Goal: Information Seeking & Learning: Check status

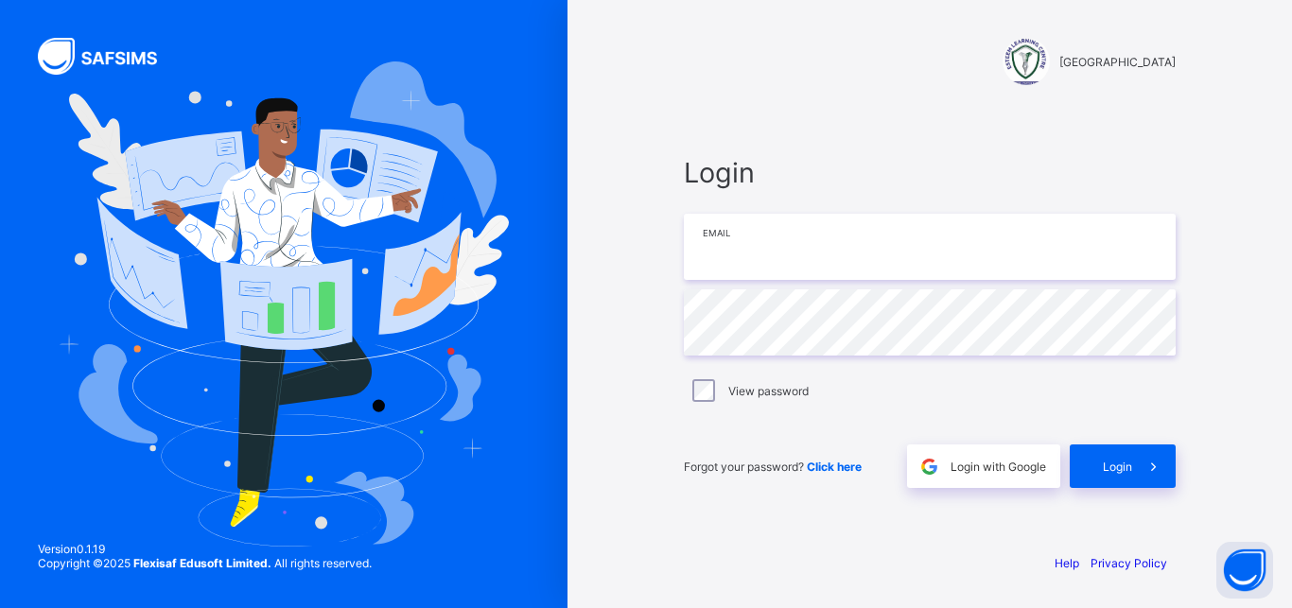
click at [782, 248] on input "email" at bounding box center [930, 247] width 492 height 66
click at [796, 251] on input "email" at bounding box center [930, 247] width 492 height 66
click at [732, 254] on input "email" at bounding box center [930, 247] width 492 height 66
click at [738, 261] on input "email" at bounding box center [930, 247] width 492 height 66
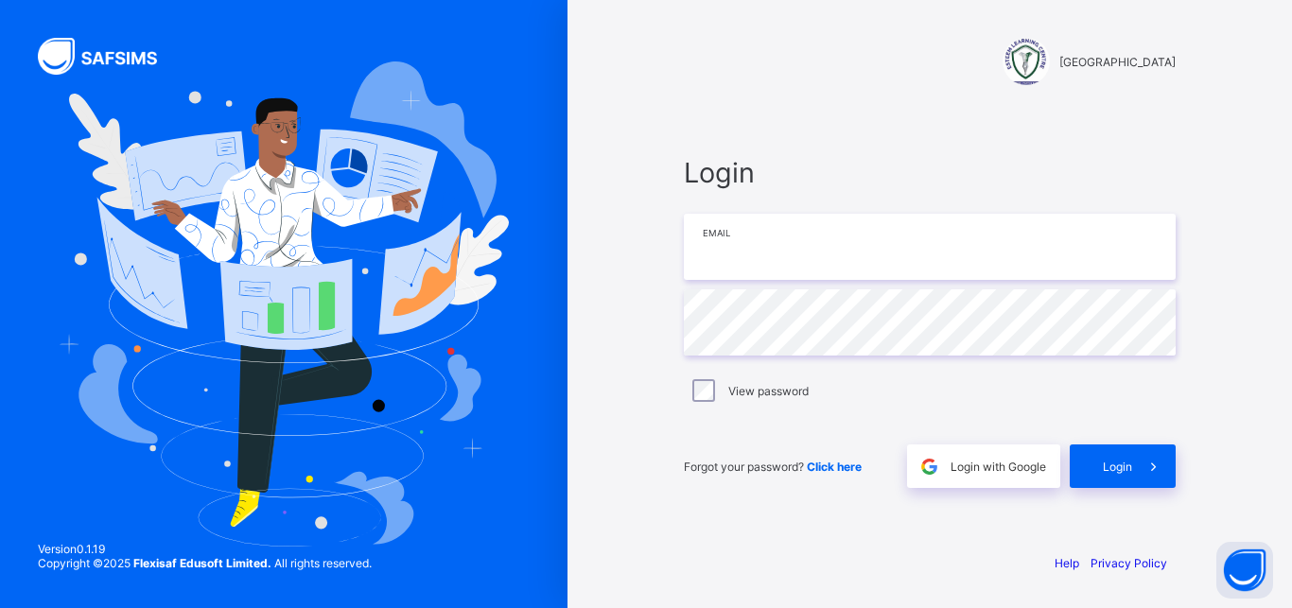
click at [738, 261] on input "email" at bounding box center [930, 247] width 492 height 66
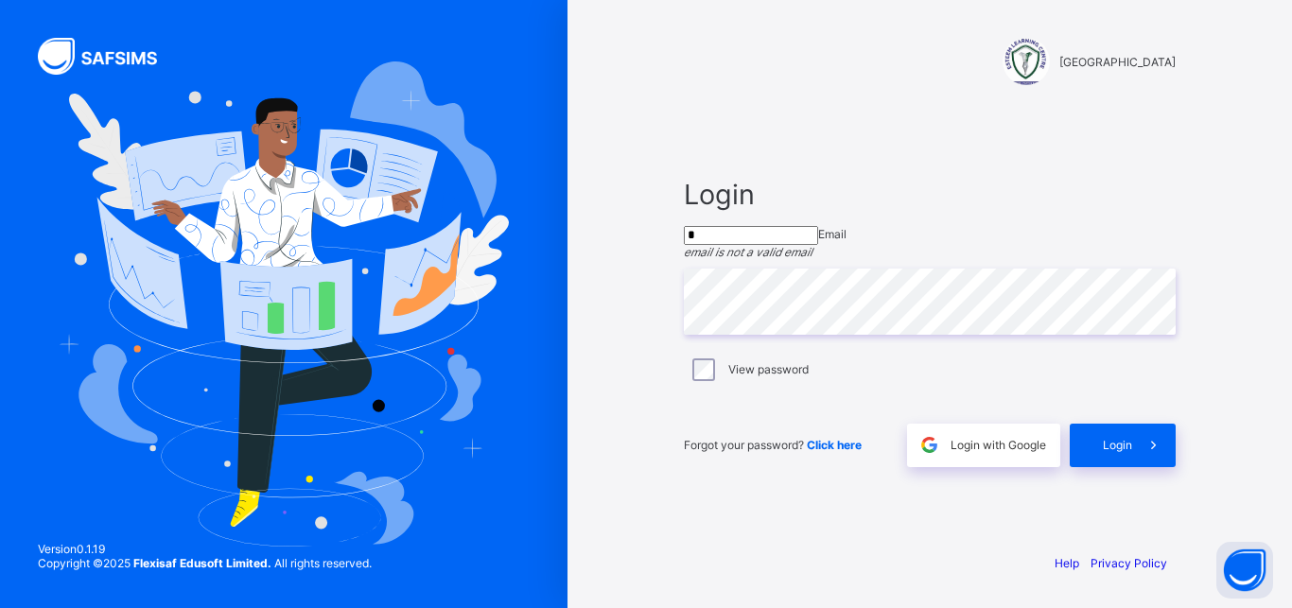
drag, startPoint x: 743, startPoint y: 235, endPoint x: 634, endPoint y: 242, distance: 109.0
click at [684, 242] on input "*" at bounding box center [751, 235] width 134 height 19
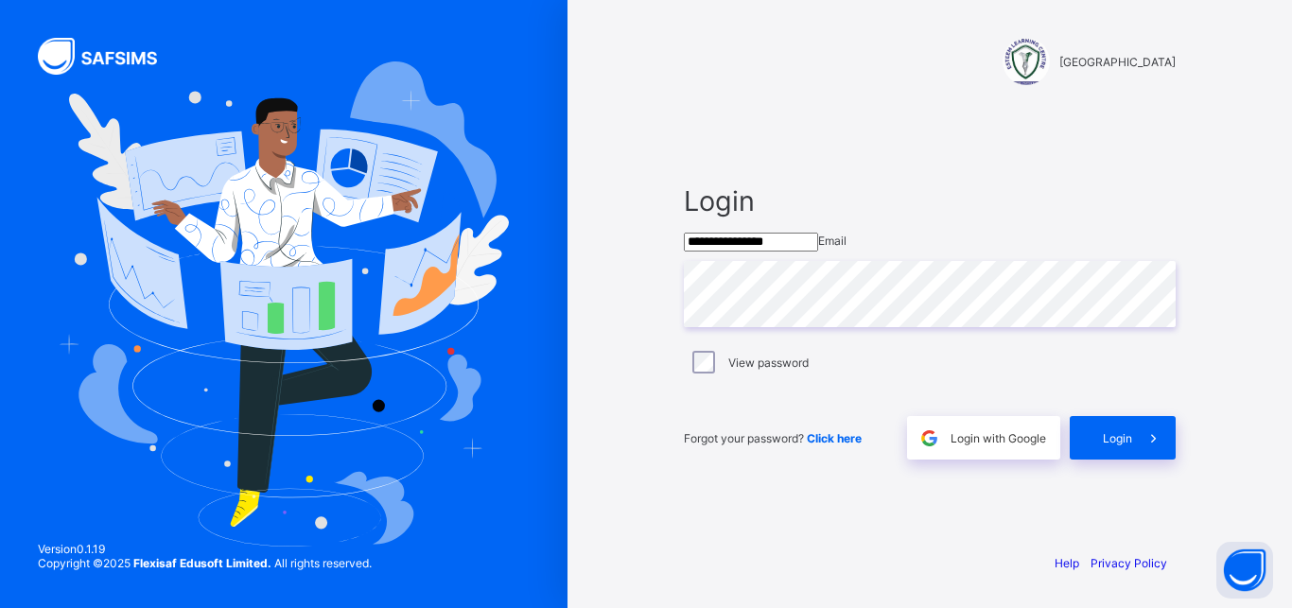
type input "**********"
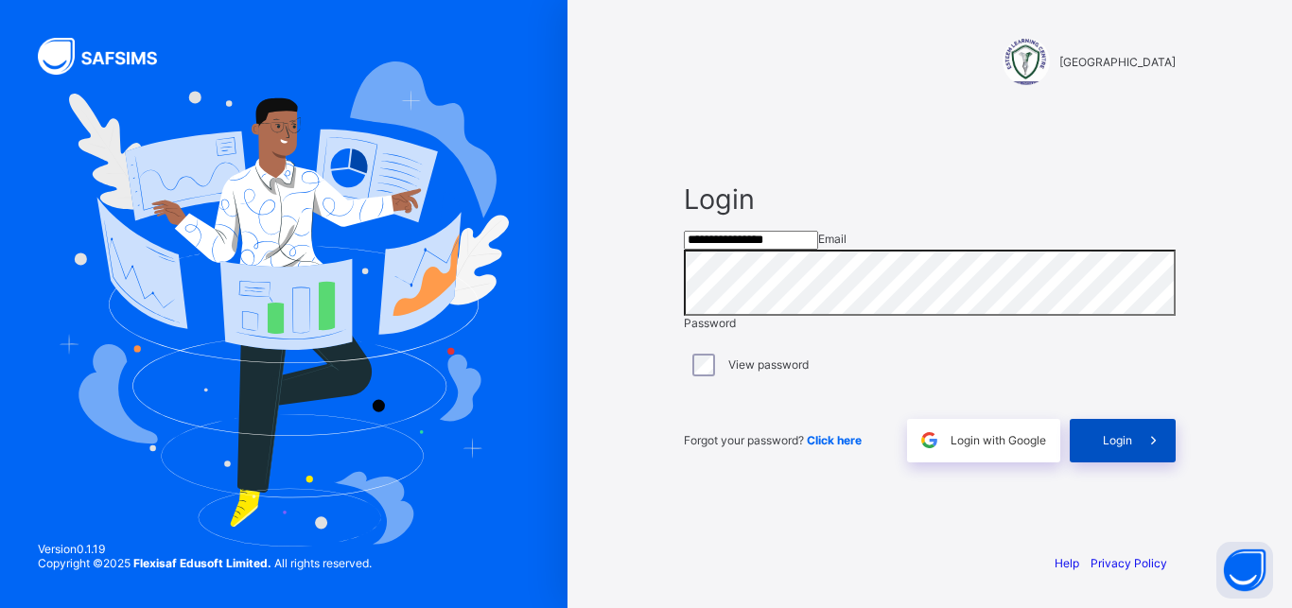
click at [1117, 457] on div "Login" at bounding box center [1123, 441] width 106 height 44
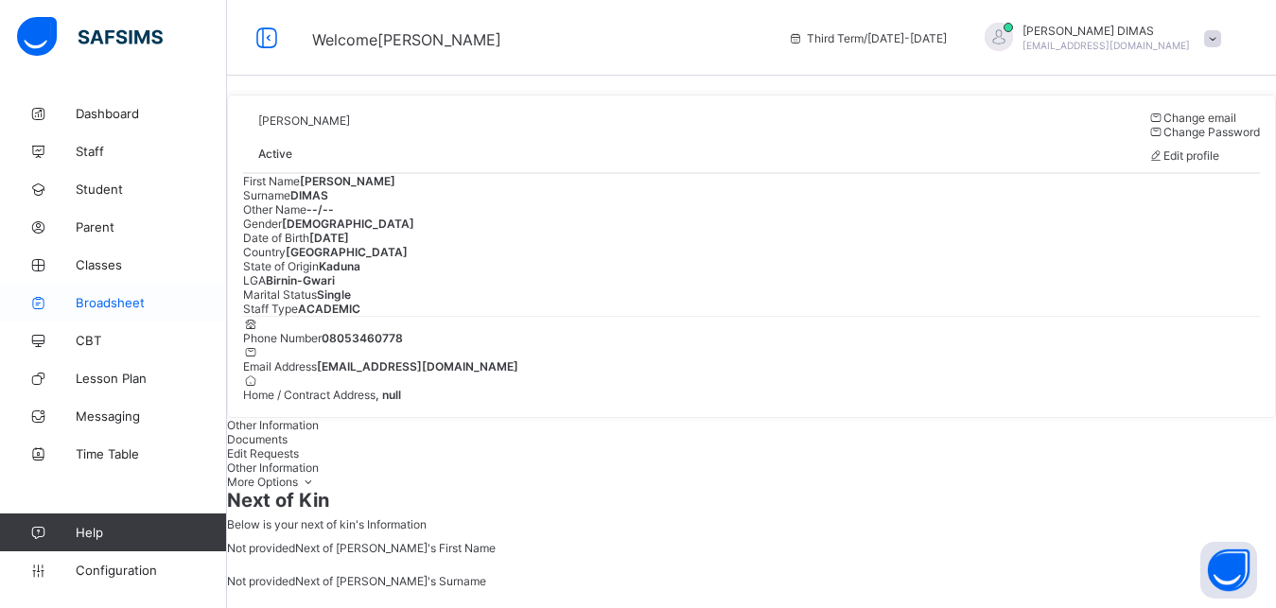
click at [106, 294] on link "Broadsheet" at bounding box center [113, 303] width 227 height 38
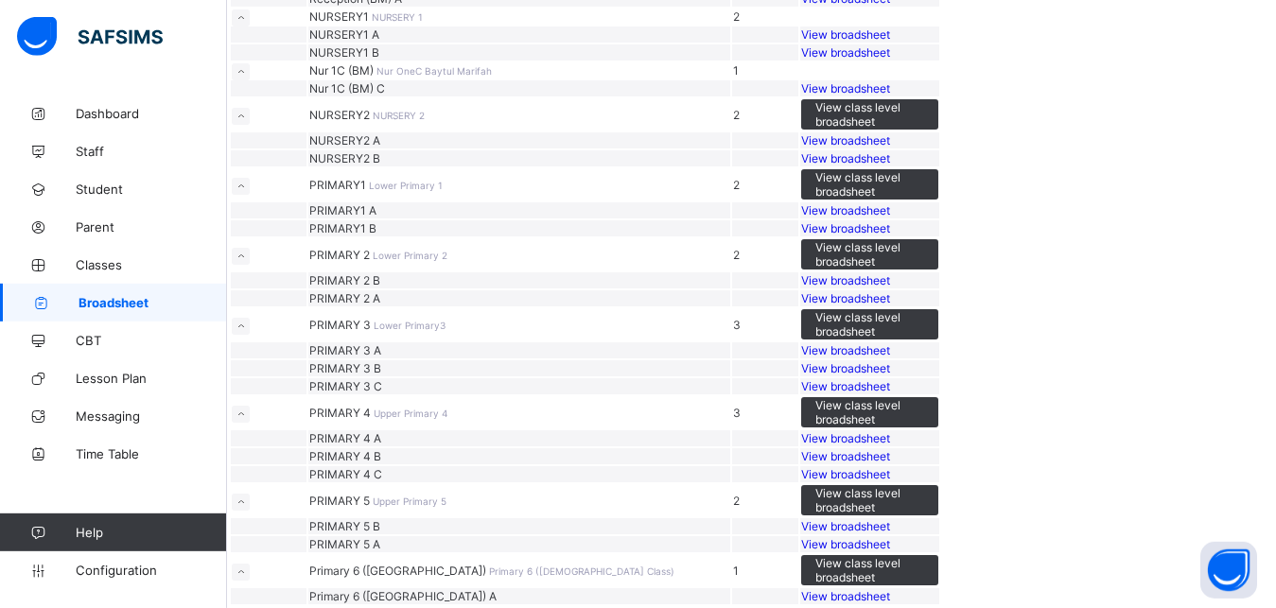
scroll to position [868, 0]
click at [890, 236] on span "View broadsheet" at bounding box center [845, 228] width 89 height 14
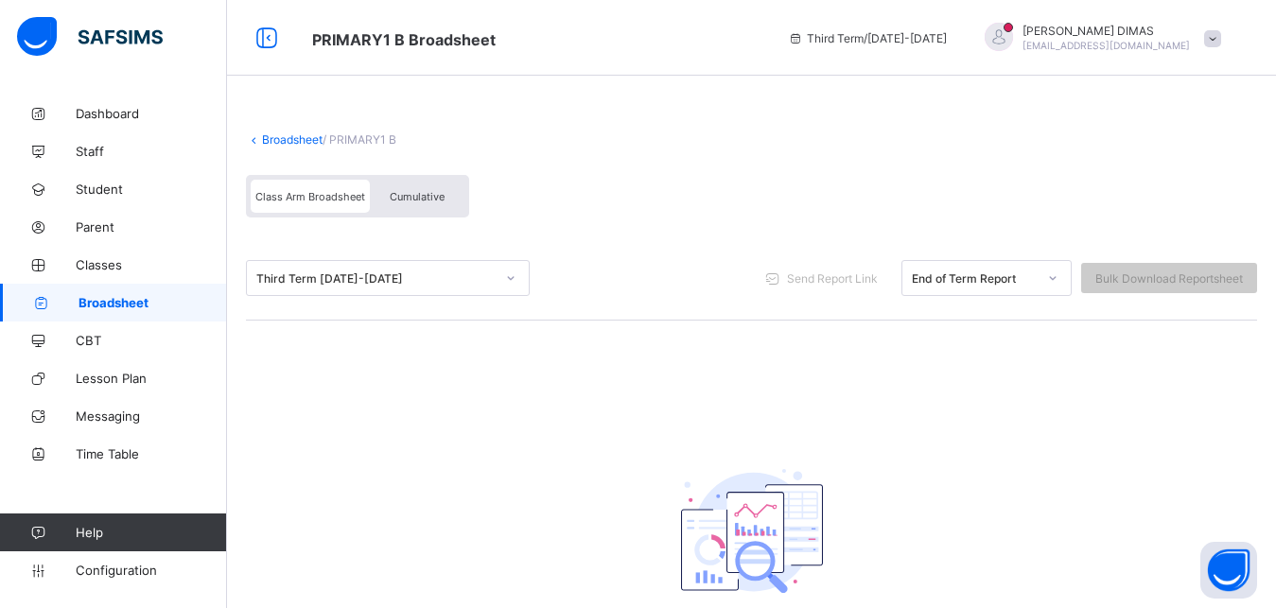
click at [131, 297] on span "Broadsheet" at bounding box center [153, 302] width 149 height 15
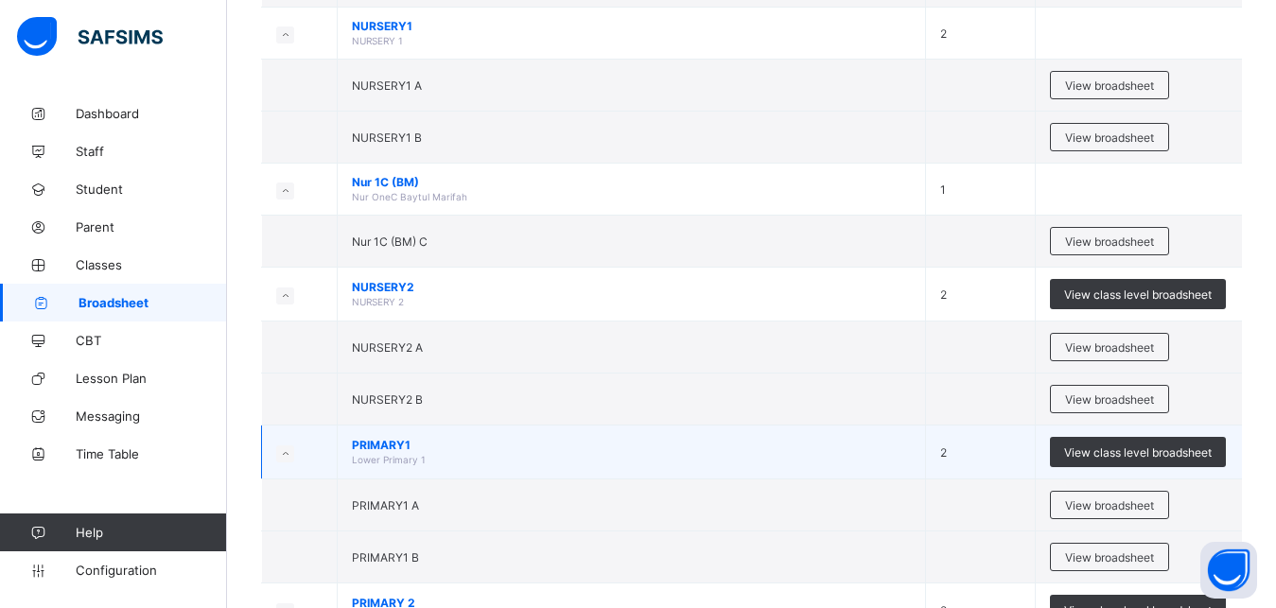
scroll to position [675, 0]
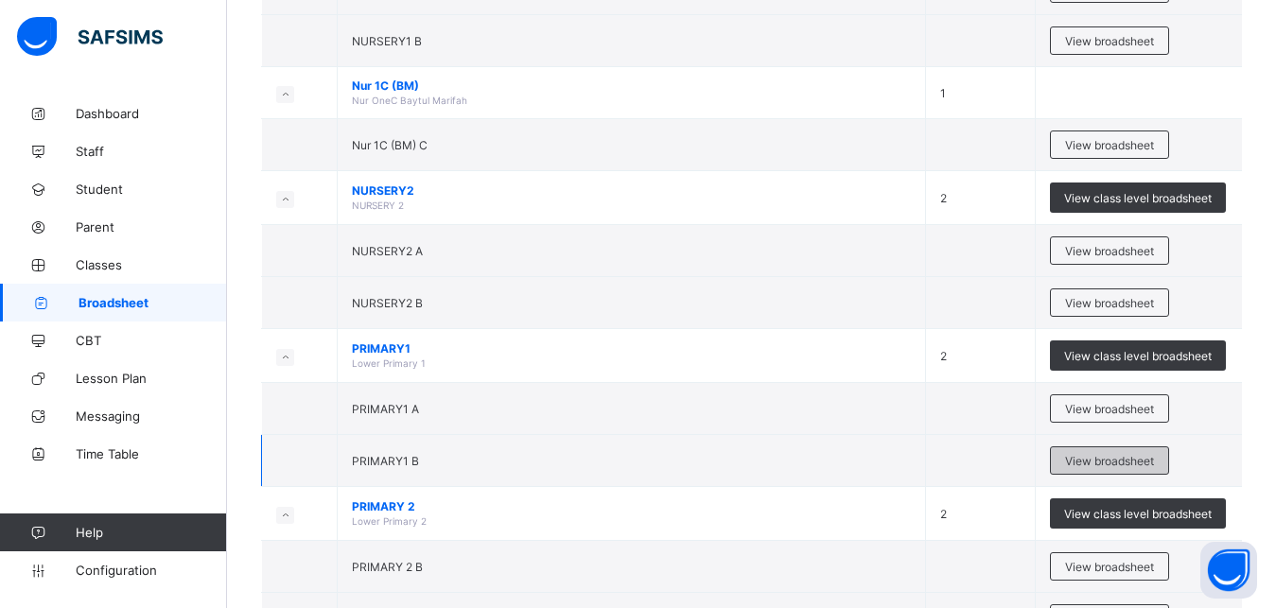
click at [1122, 460] on span "View broadsheet" at bounding box center [1109, 461] width 89 height 14
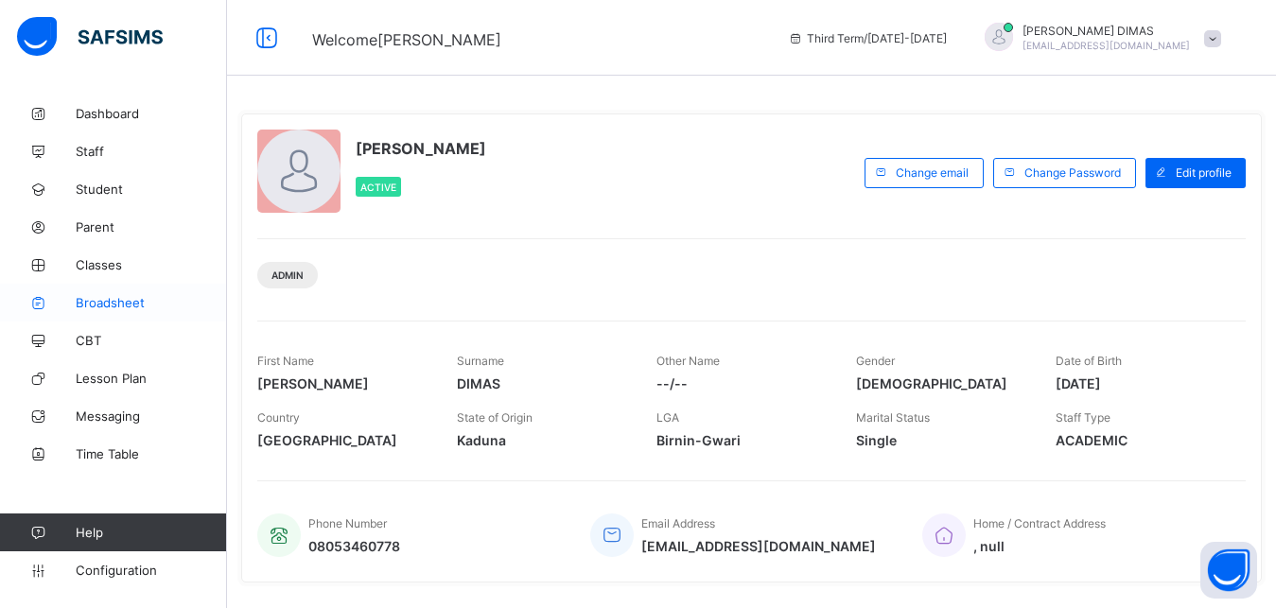
click at [117, 296] on span "Broadsheet" at bounding box center [151, 302] width 151 height 15
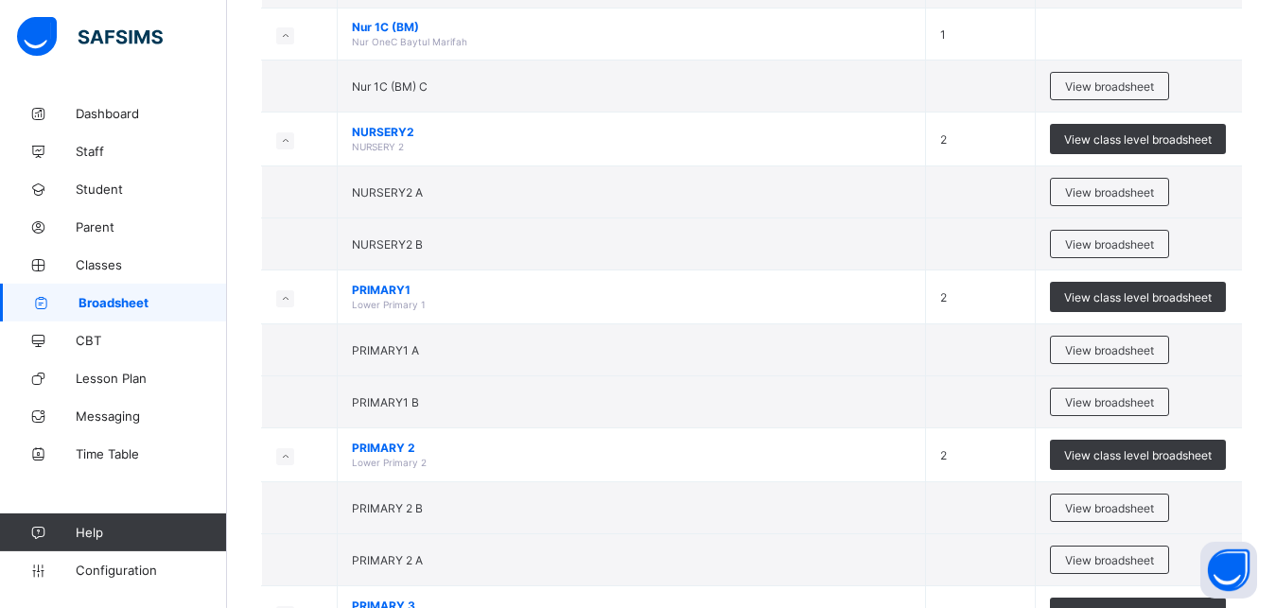
scroll to position [772, 0]
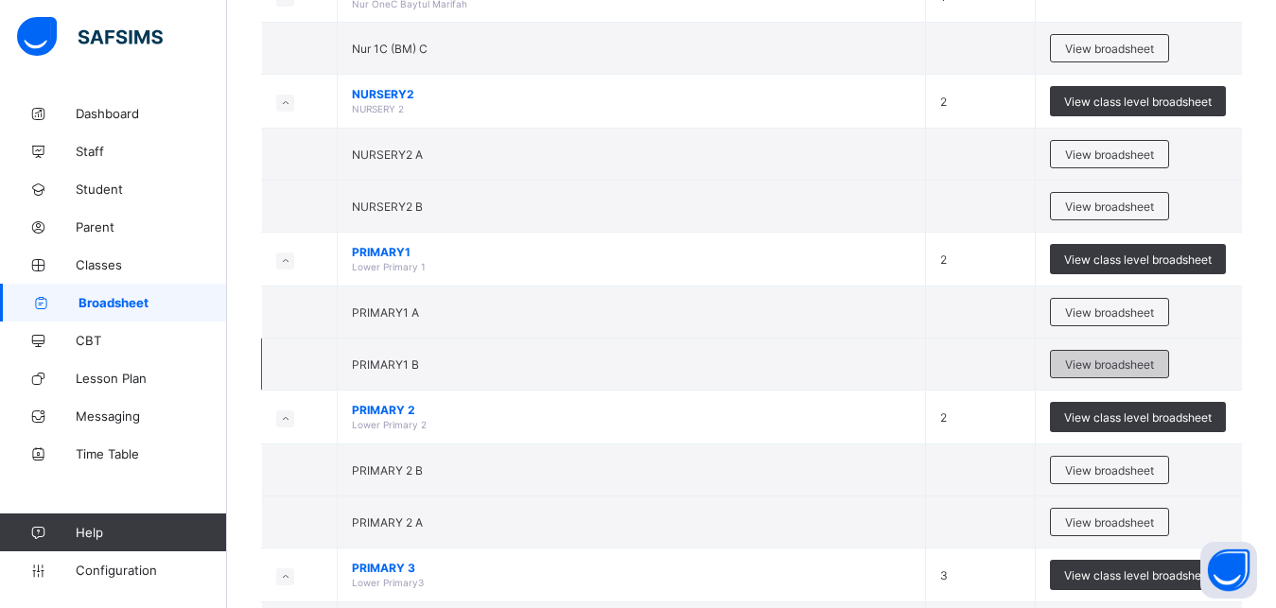
click at [1106, 360] on span "View broadsheet" at bounding box center [1109, 365] width 89 height 14
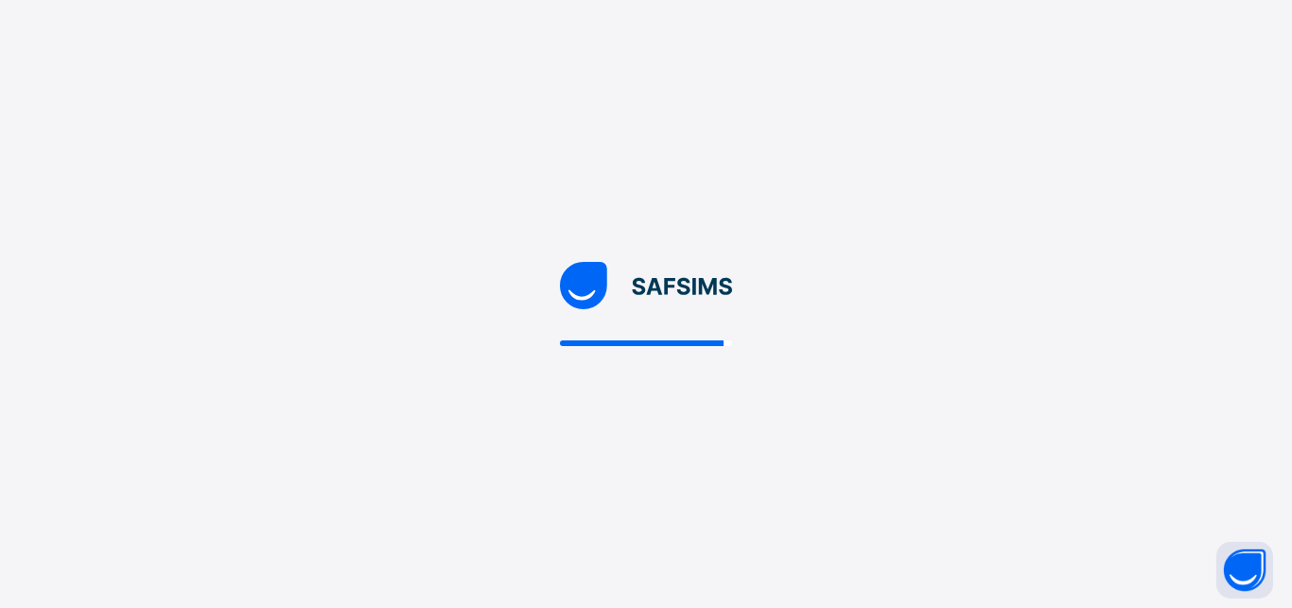
click at [412, 115] on div at bounding box center [646, 304] width 1292 height 608
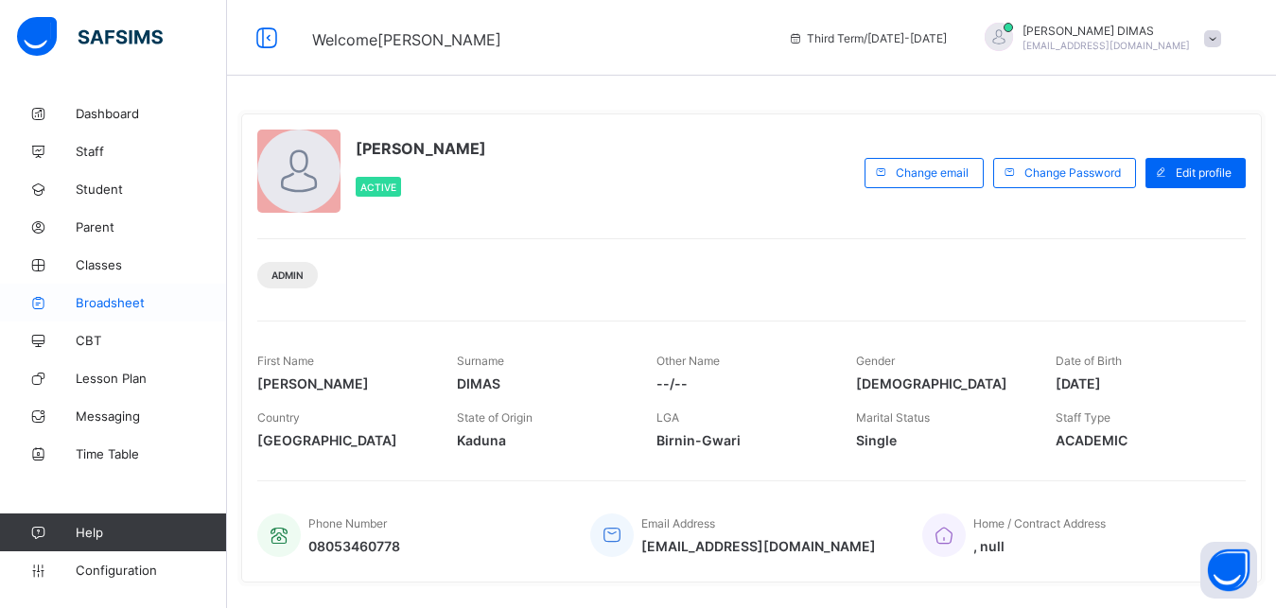
click at [136, 308] on span "Broadsheet" at bounding box center [151, 302] width 151 height 15
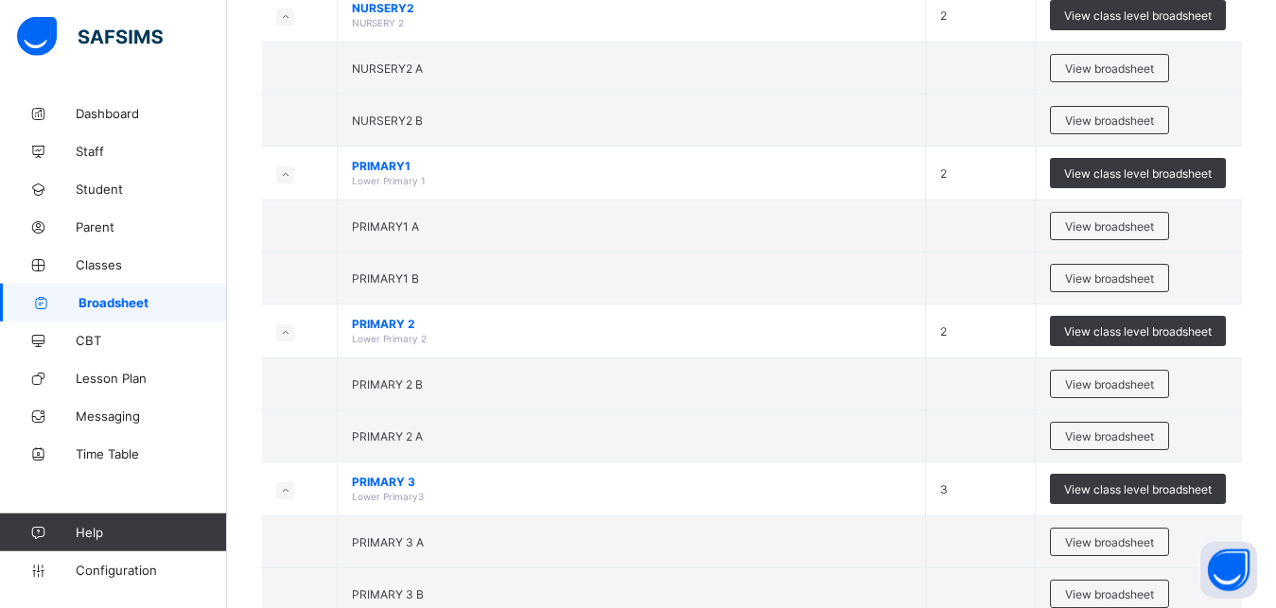
scroll to position [951, 0]
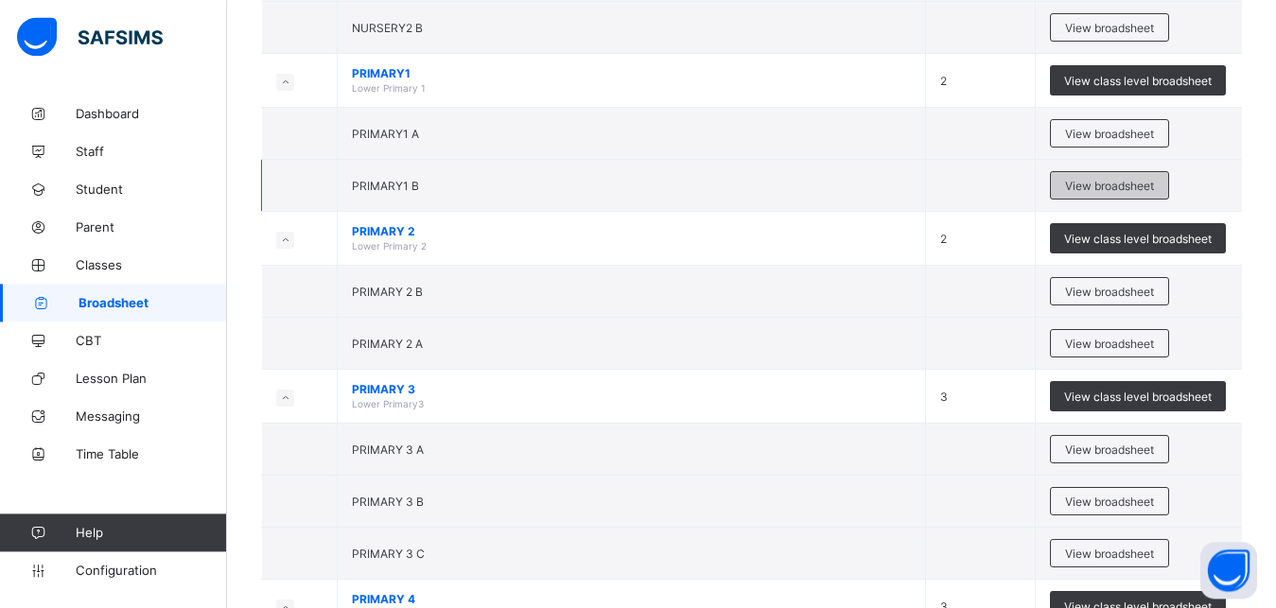
click at [1121, 181] on span "View broadsheet" at bounding box center [1109, 186] width 89 height 14
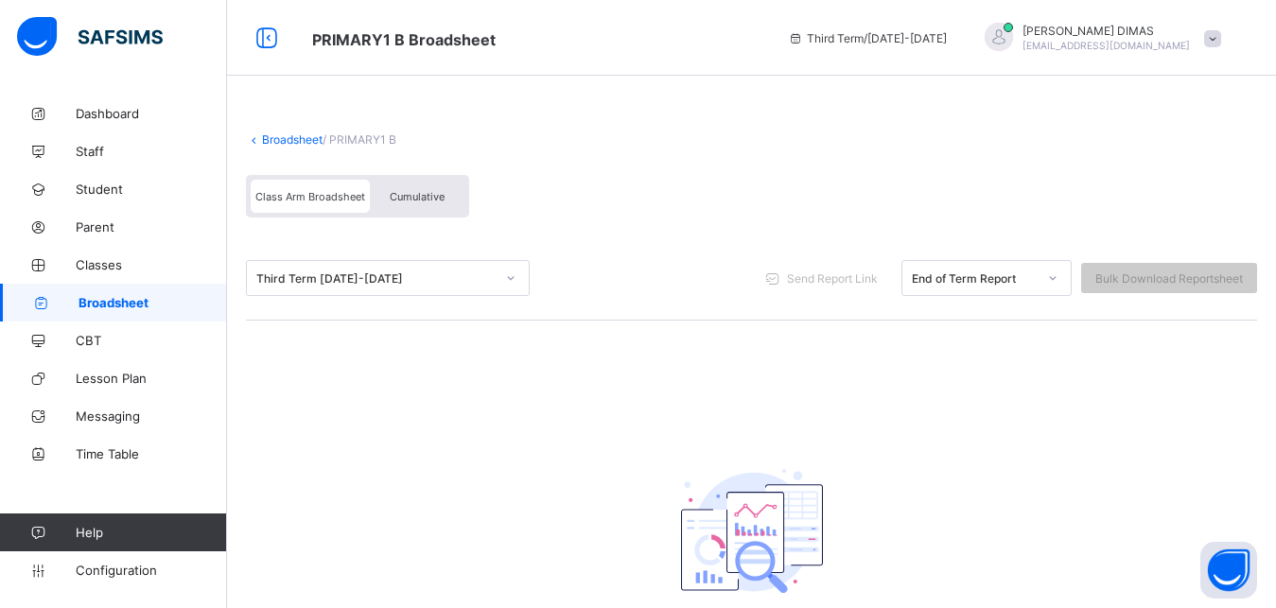
click at [266, 350] on div "Broadsheet / PRIMARY1 B Class Arm Broadsheet Cumulative Third Term [DATE]-[DATE…" at bounding box center [751, 419] width 1049 height 649
click at [96, 260] on span "Classes" at bounding box center [151, 264] width 151 height 15
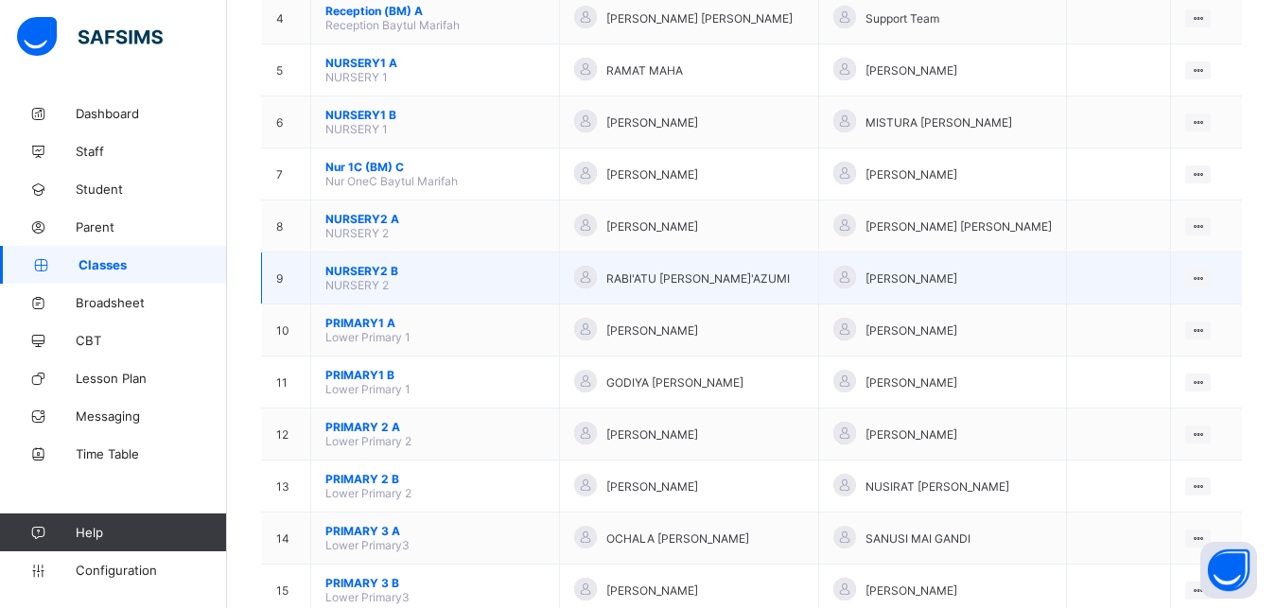
scroll to position [482, 0]
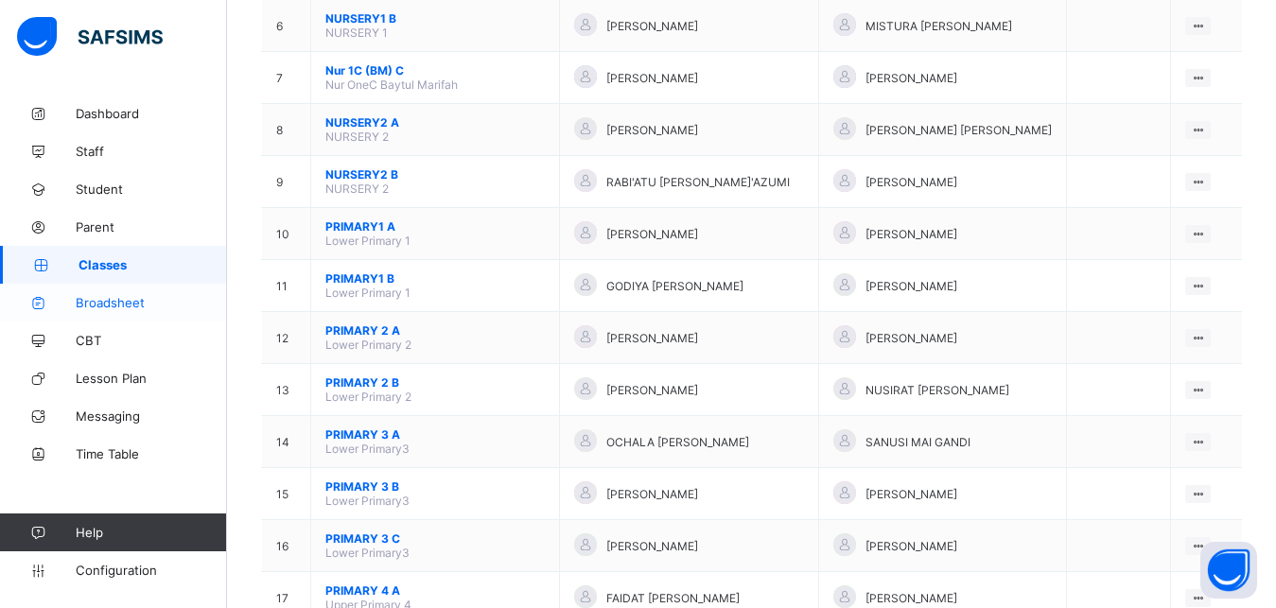
click at [101, 300] on span "Broadsheet" at bounding box center [151, 302] width 151 height 15
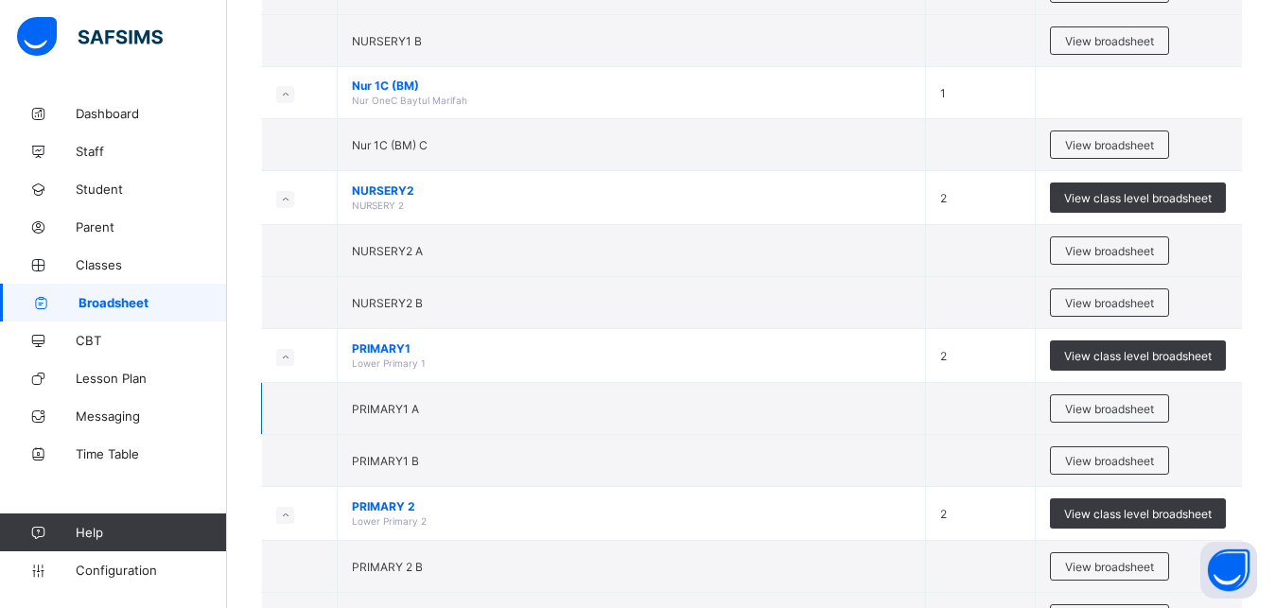
scroll to position [772, 0]
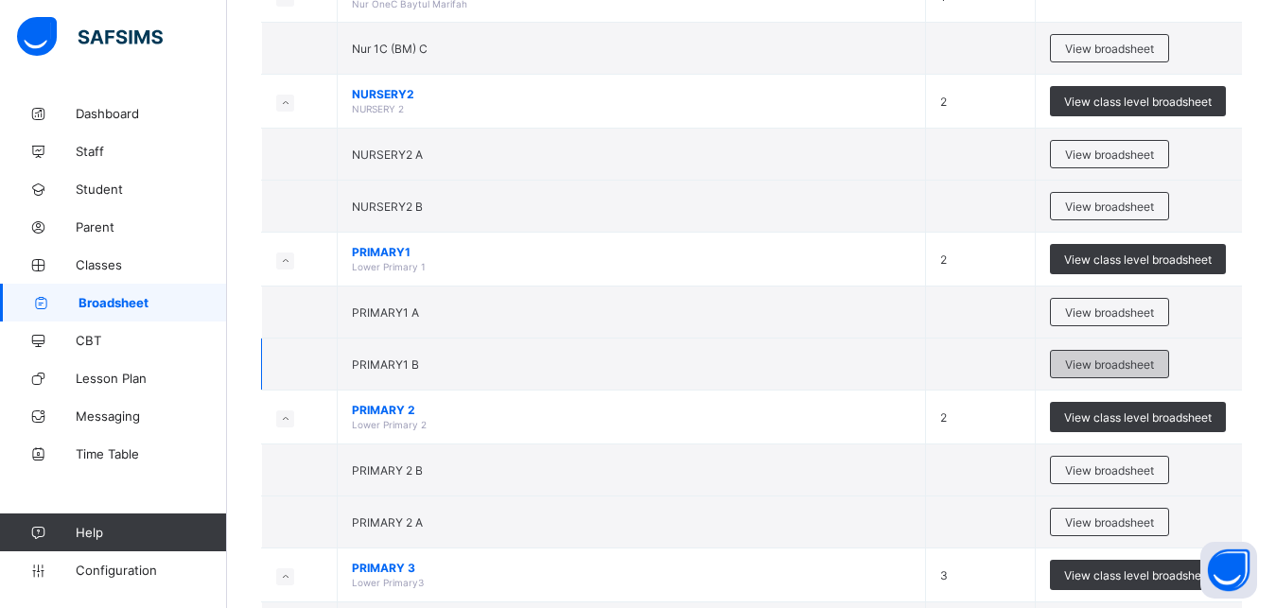
click at [1105, 359] on span "View broadsheet" at bounding box center [1109, 365] width 89 height 14
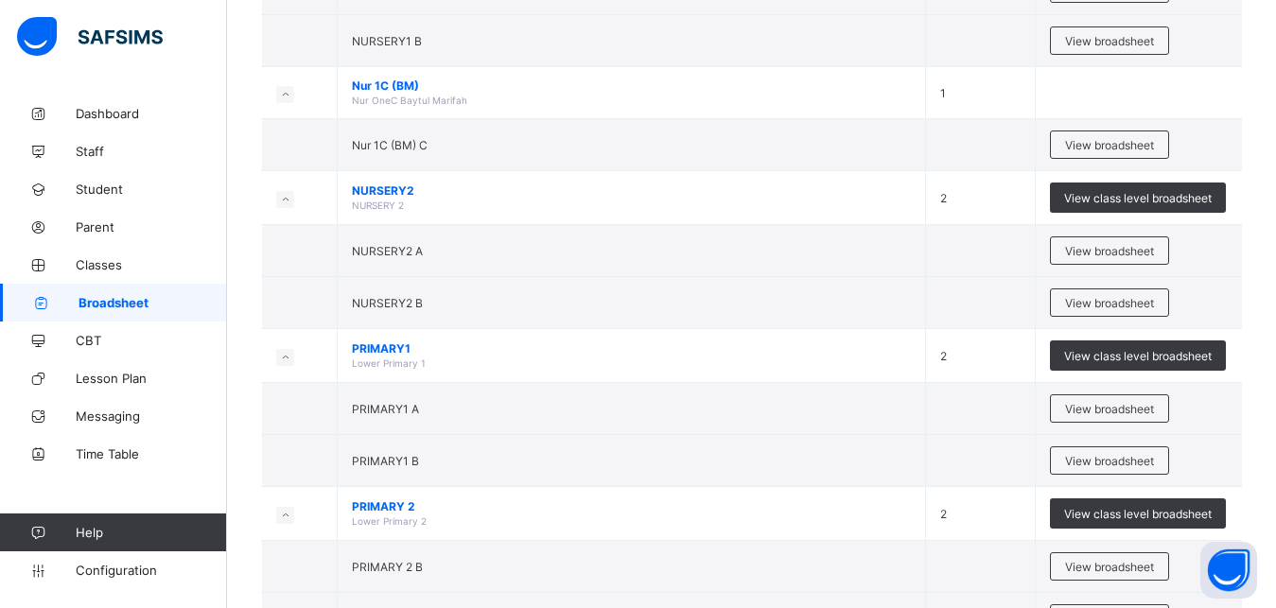
scroll to position [772, 0]
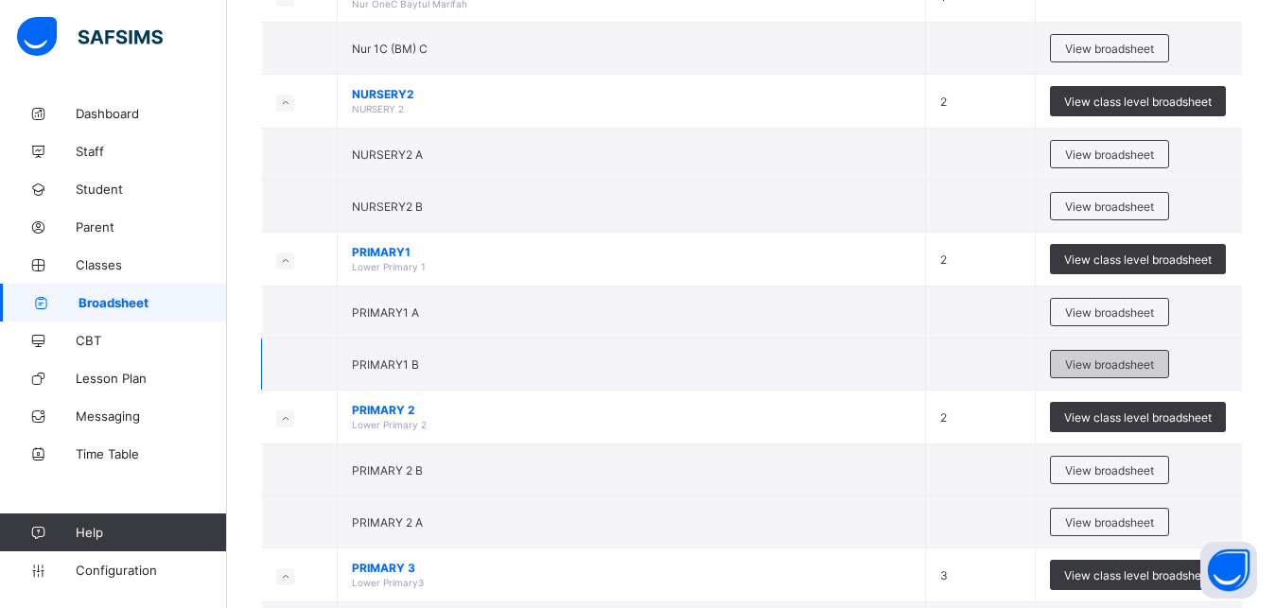
click at [1096, 358] on span "View broadsheet" at bounding box center [1109, 365] width 89 height 14
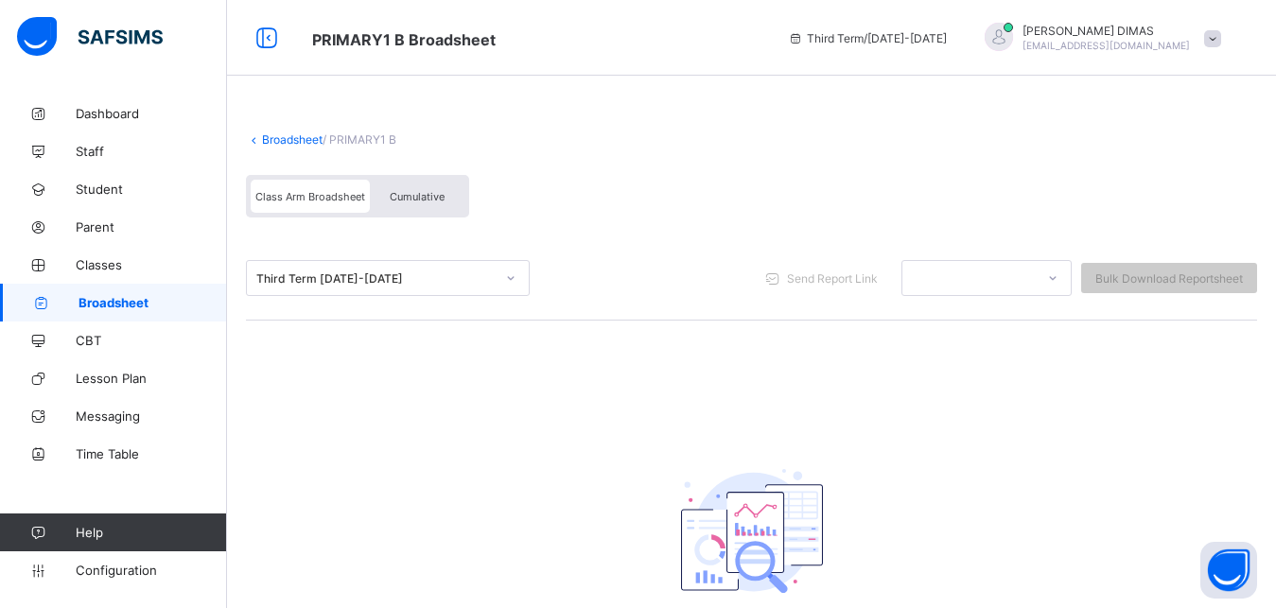
click at [414, 191] on span "Cumulative" at bounding box center [417, 196] width 55 height 13
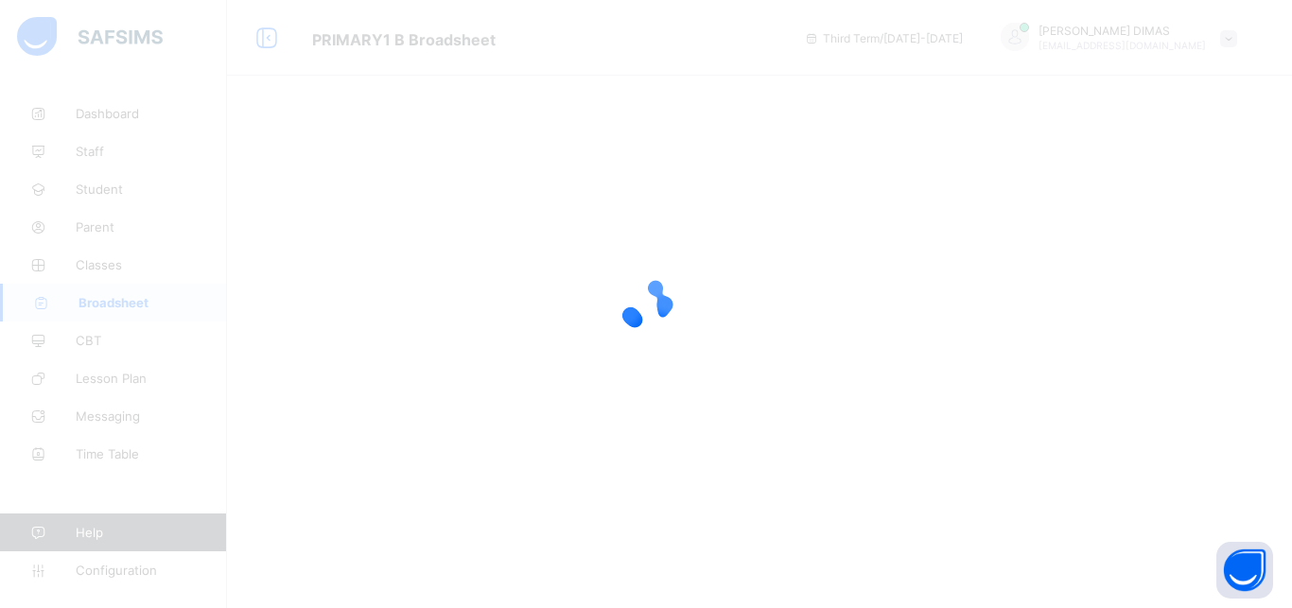
click at [271, 58] on div at bounding box center [646, 304] width 1292 height 608
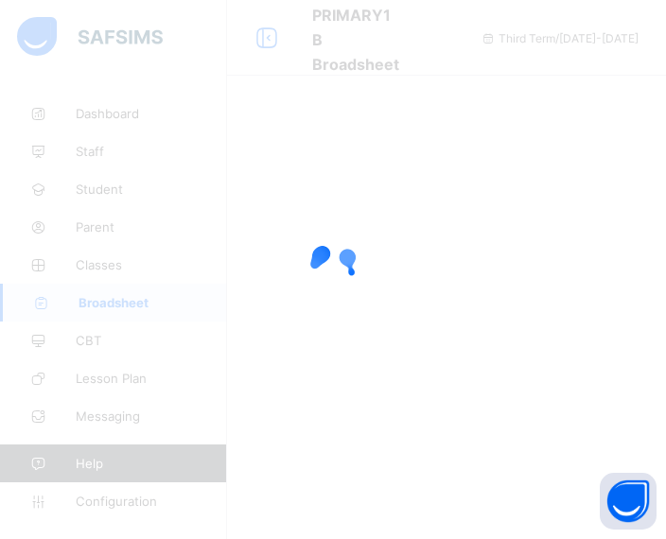
click at [351, 140] on div at bounding box center [333, 269] width 666 height 539
click at [274, 164] on div at bounding box center [333, 269] width 666 height 539
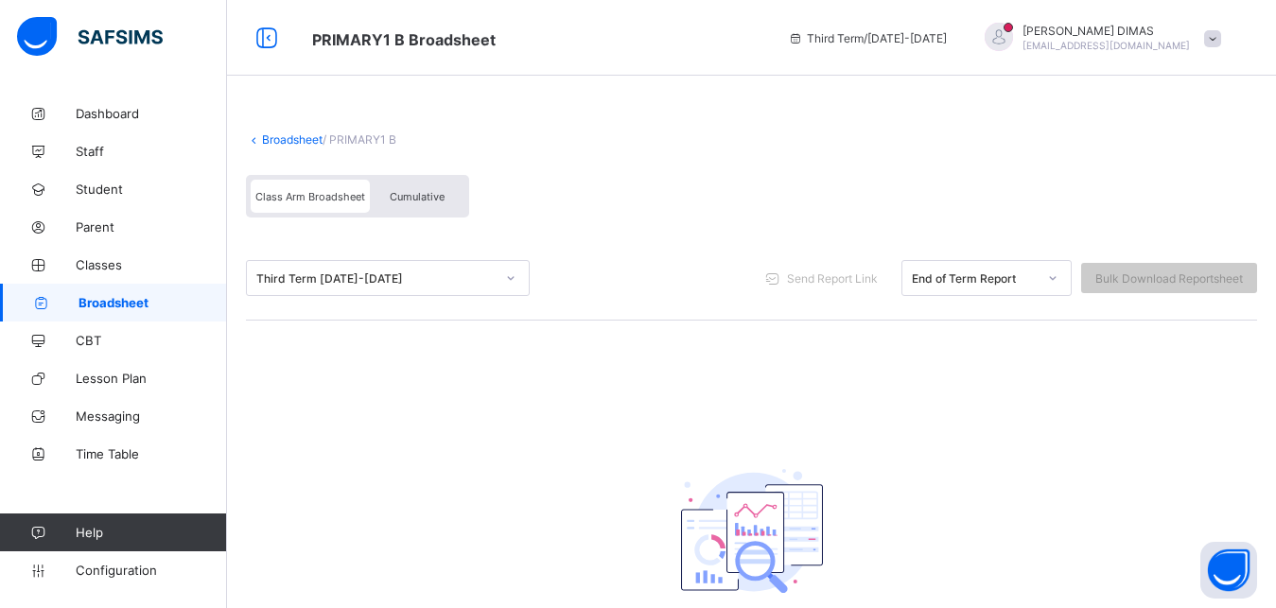
click at [115, 296] on span "Broadsheet" at bounding box center [153, 302] width 149 height 15
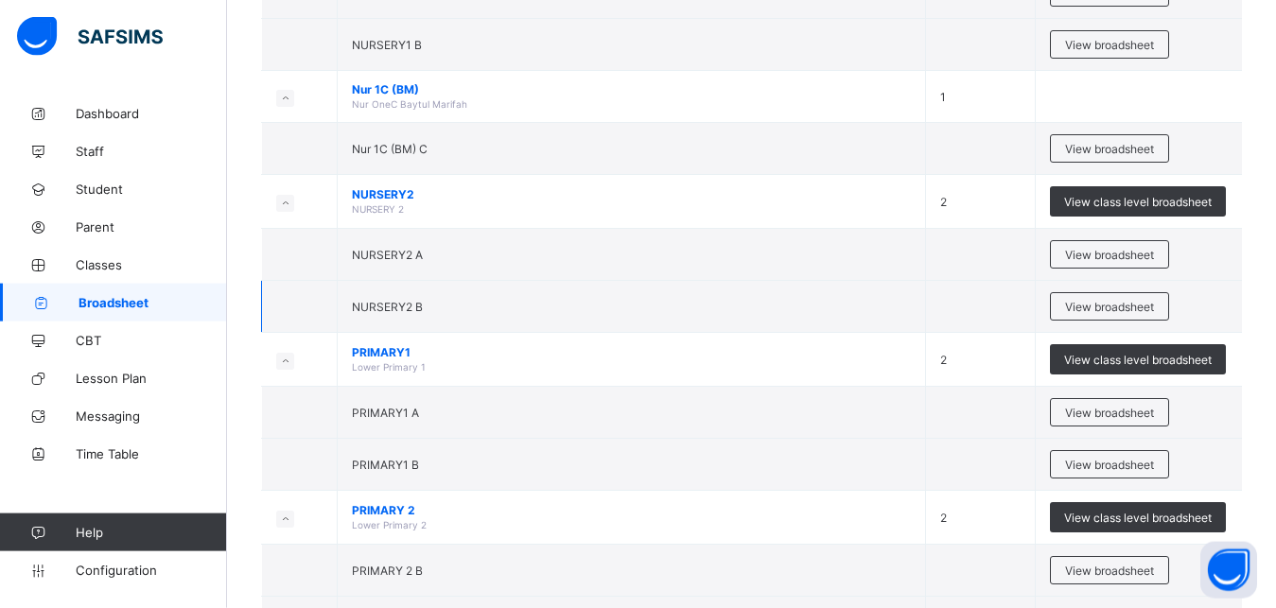
scroll to position [772, 0]
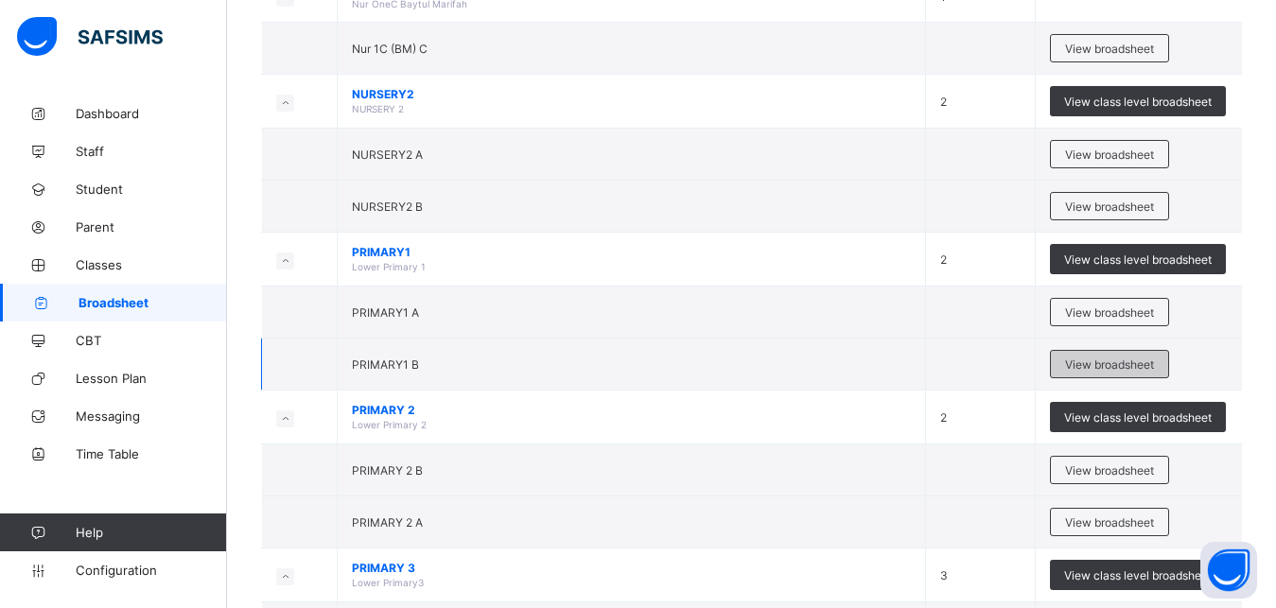
click at [665, 360] on span "View broadsheet" at bounding box center [1109, 365] width 89 height 14
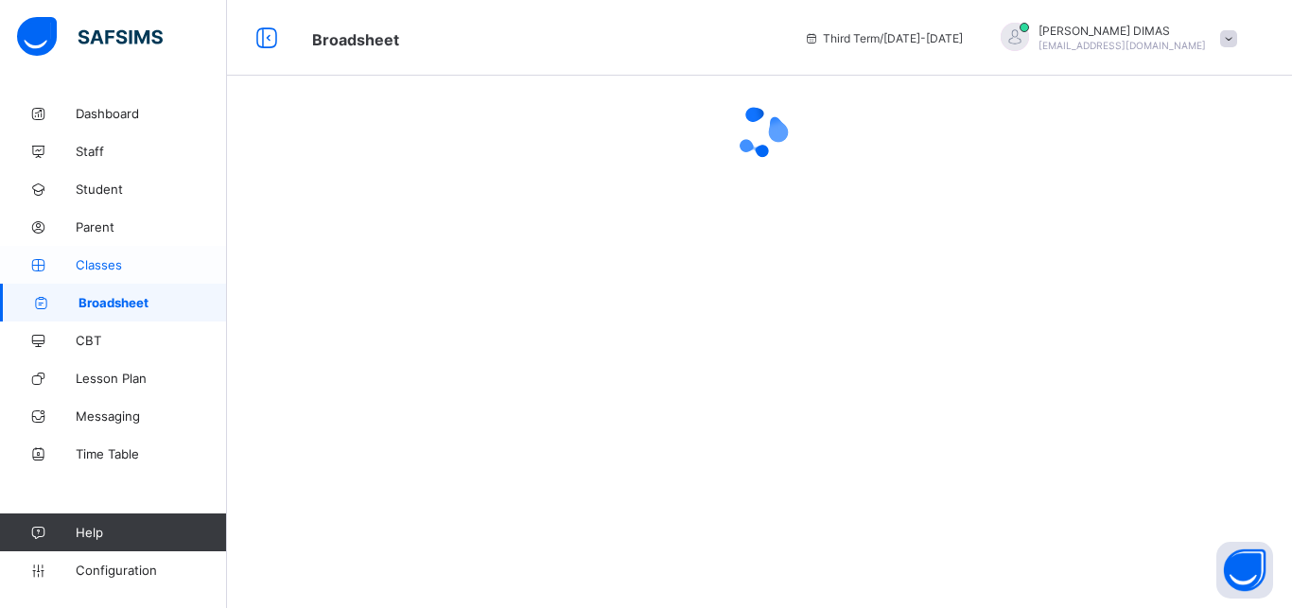
click at [94, 262] on span "Classes" at bounding box center [151, 264] width 151 height 15
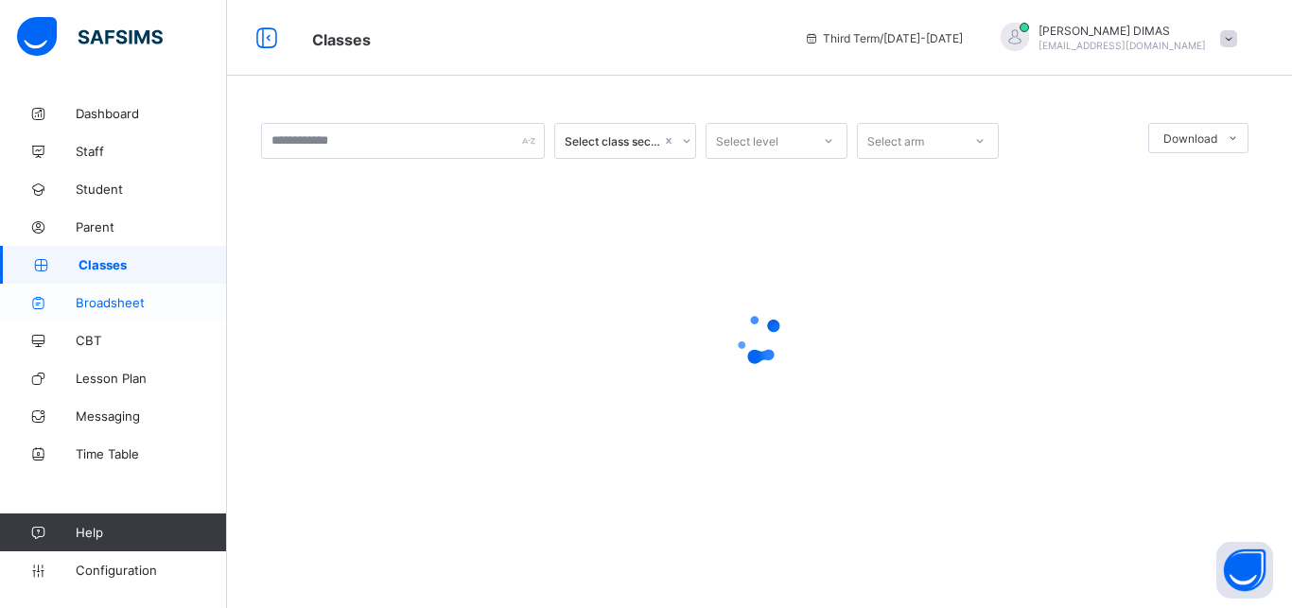
click at [109, 297] on span "Broadsheet" at bounding box center [151, 302] width 151 height 15
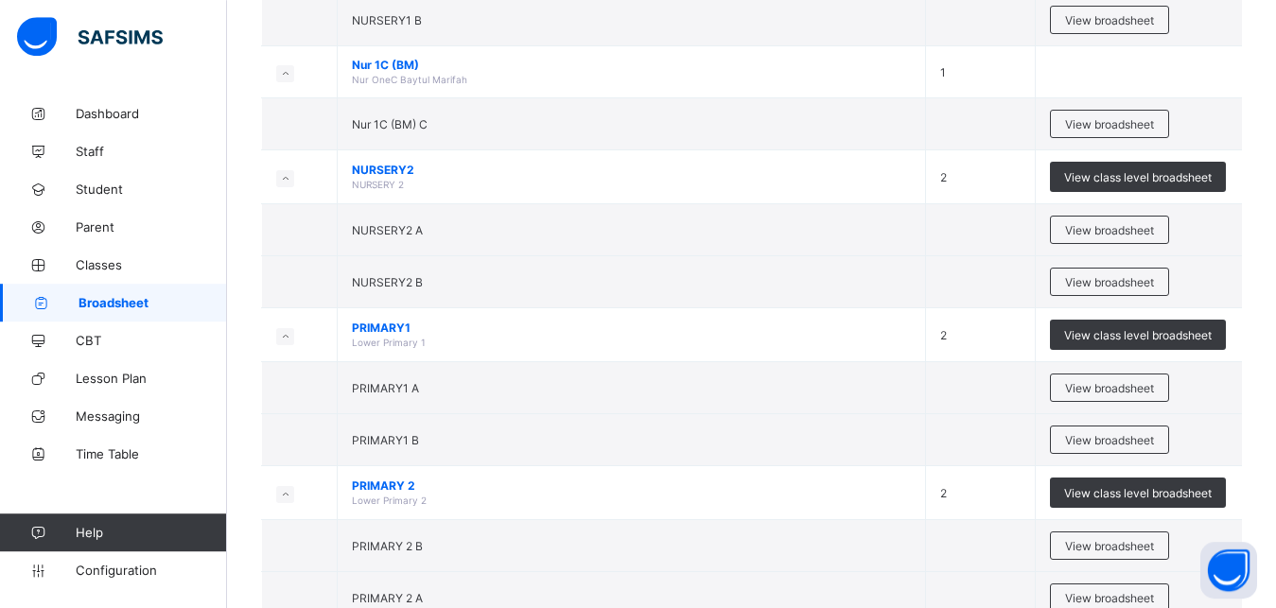
scroll to position [772, 0]
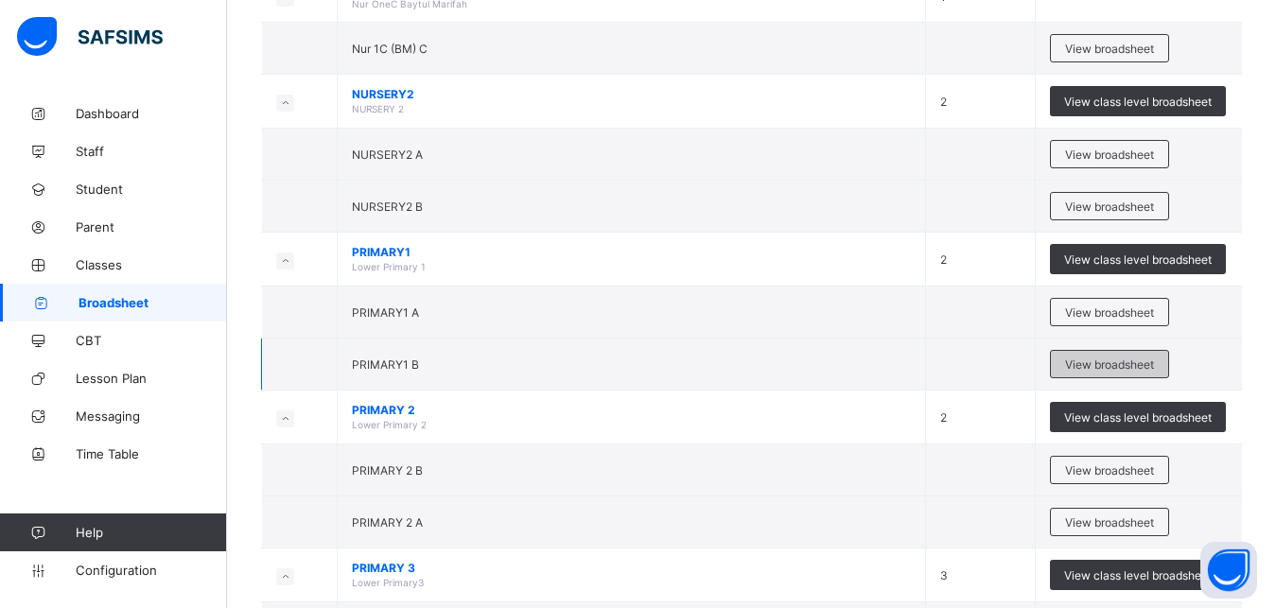
click at [1107, 365] on span "View broadsheet" at bounding box center [1109, 365] width 89 height 14
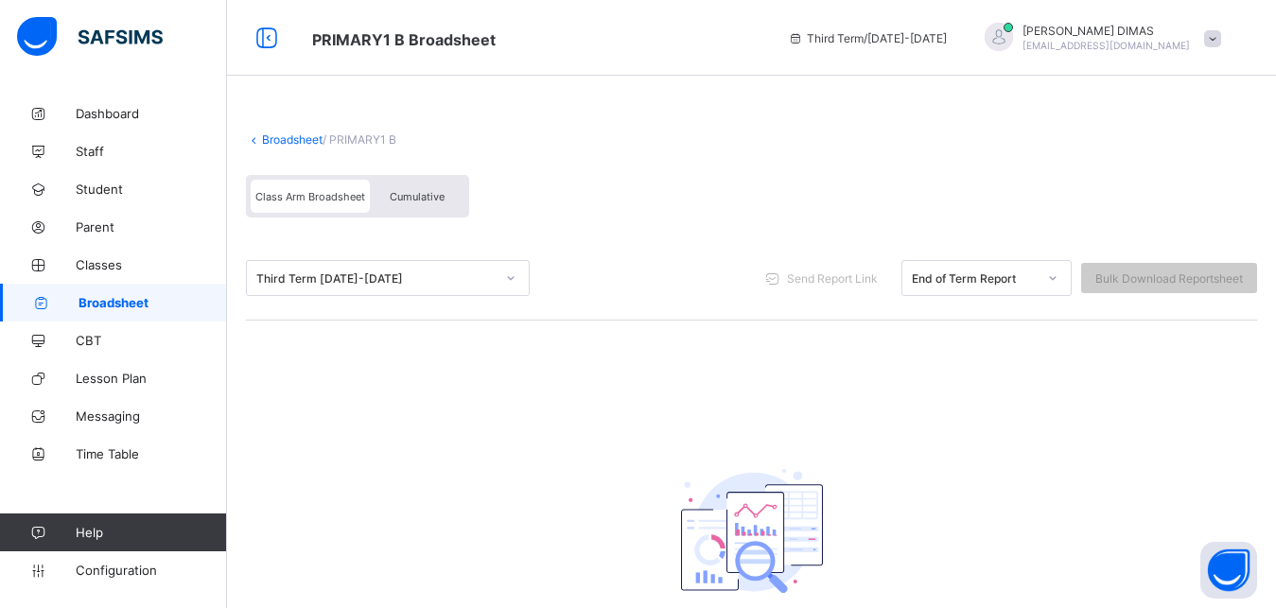
click at [129, 301] on span "Broadsheet" at bounding box center [153, 302] width 149 height 15
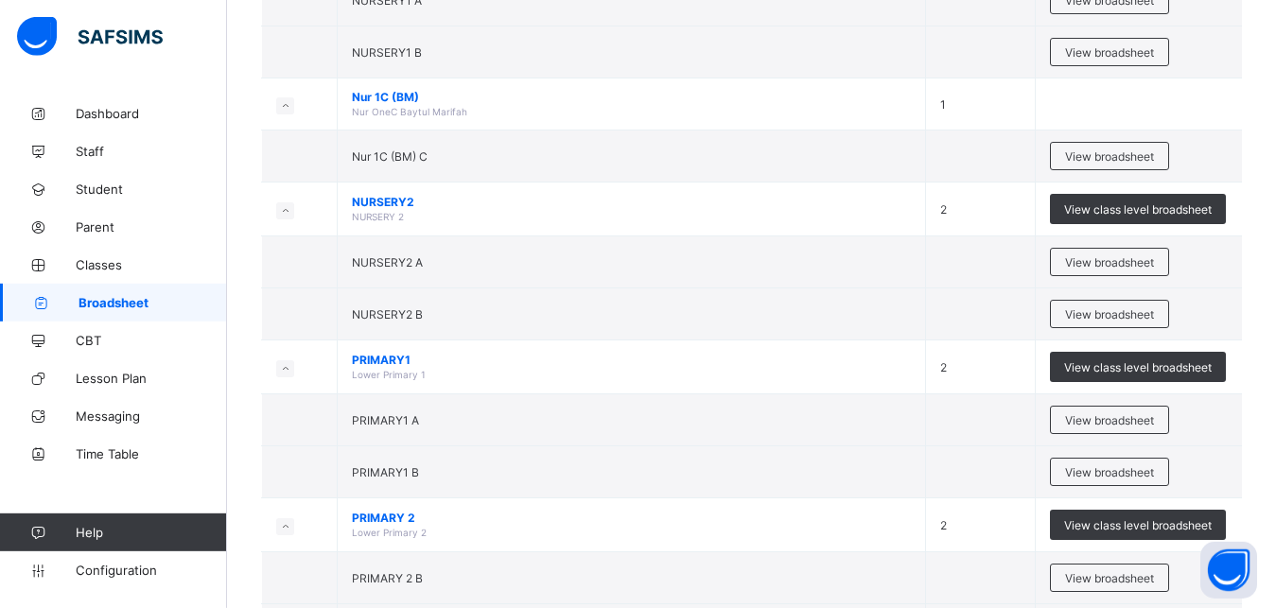
scroll to position [713, 0]
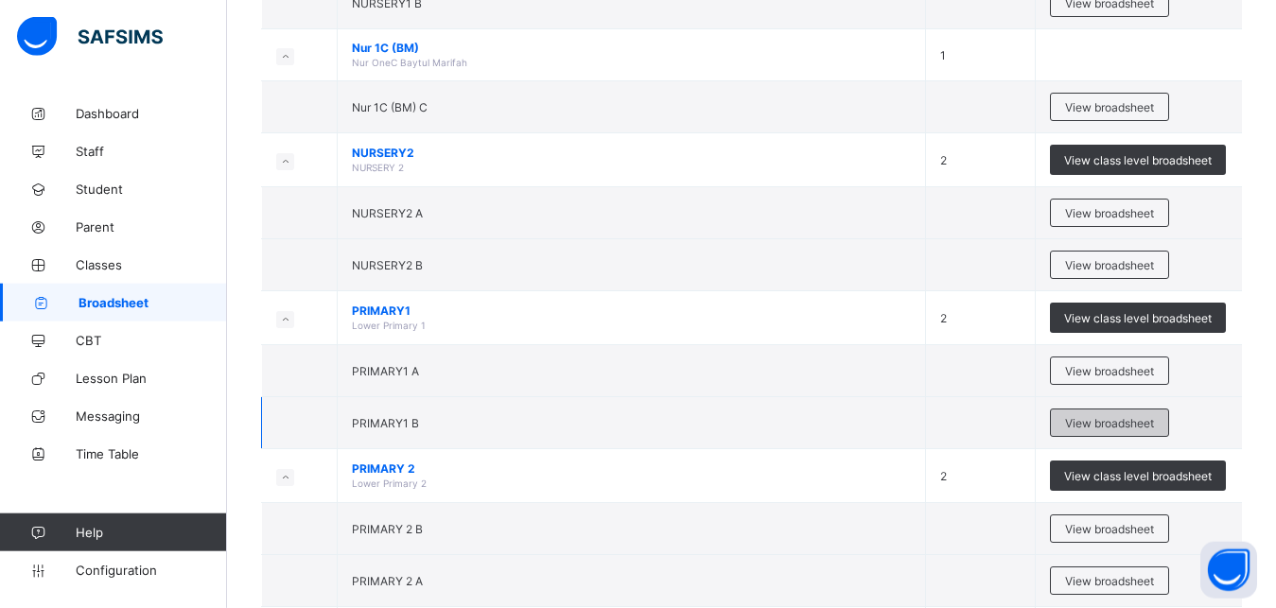
click at [1099, 418] on span "View broadsheet" at bounding box center [1109, 423] width 89 height 14
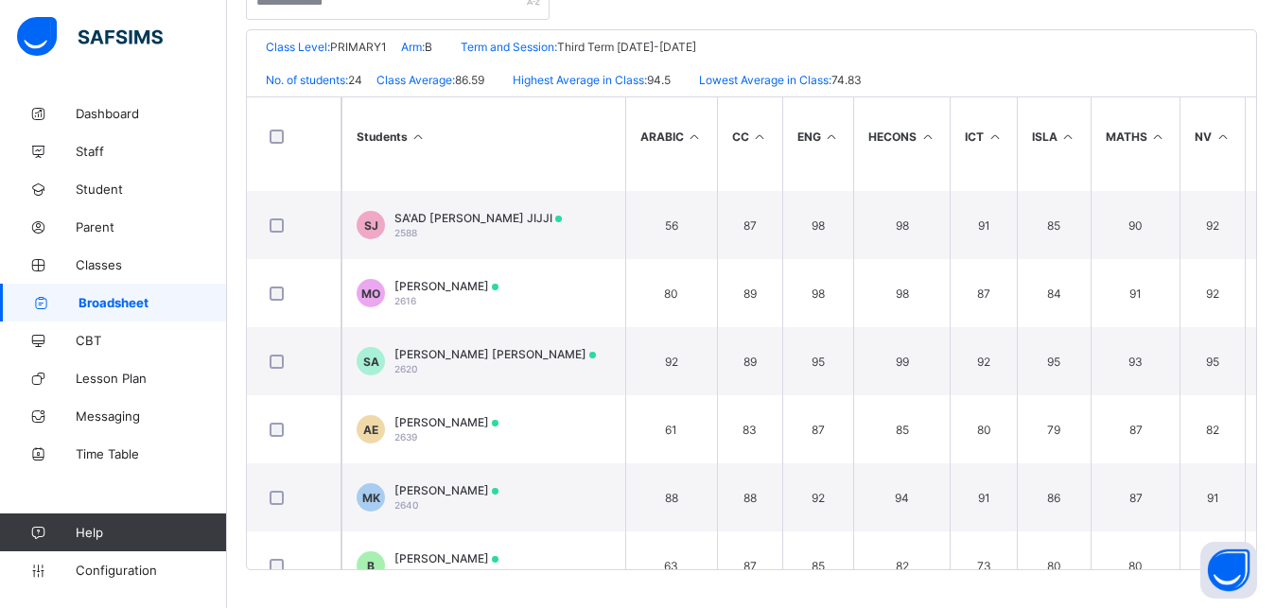
scroll to position [1070, 0]
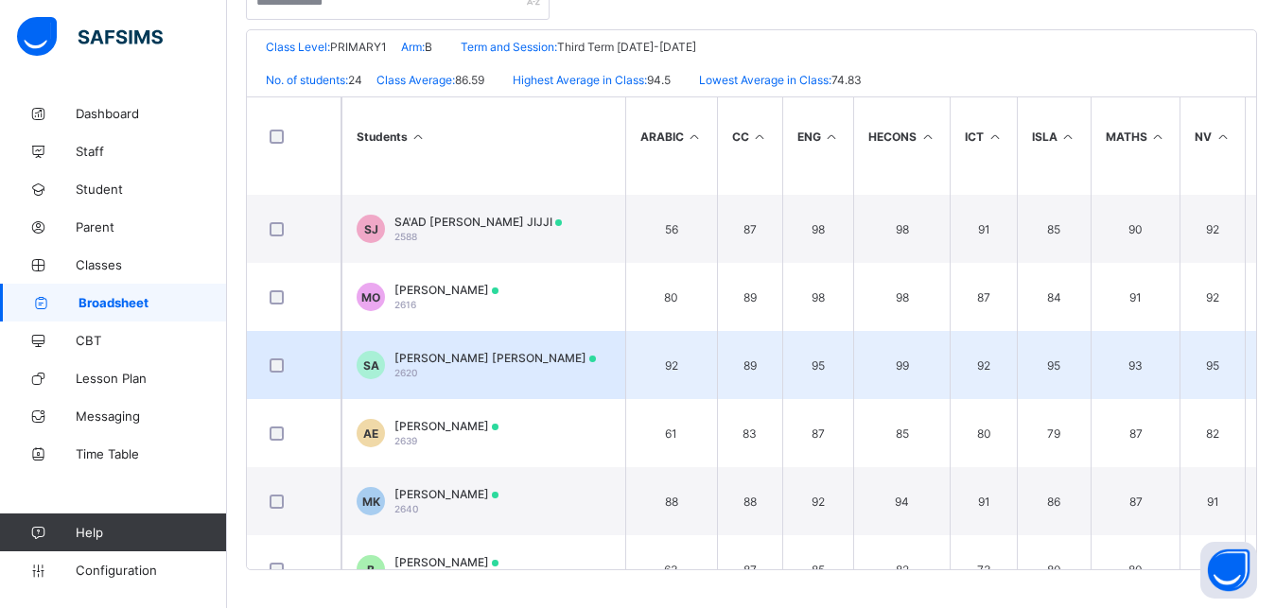
click at [443, 359] on span "[PERSON_NAME] [PERSON_NAME]" at bounding box center [494, 358] width 201 height 14
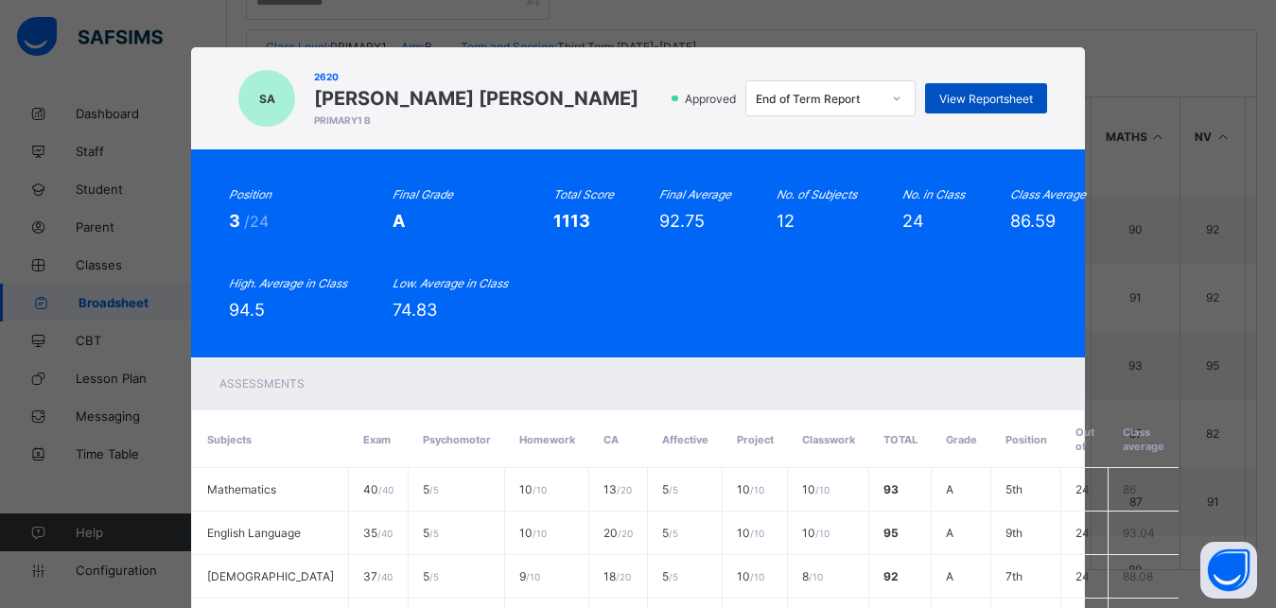
click at [968, 93] on span "View Reportsheet" at bounding box center [986, 99] width 94 height 14
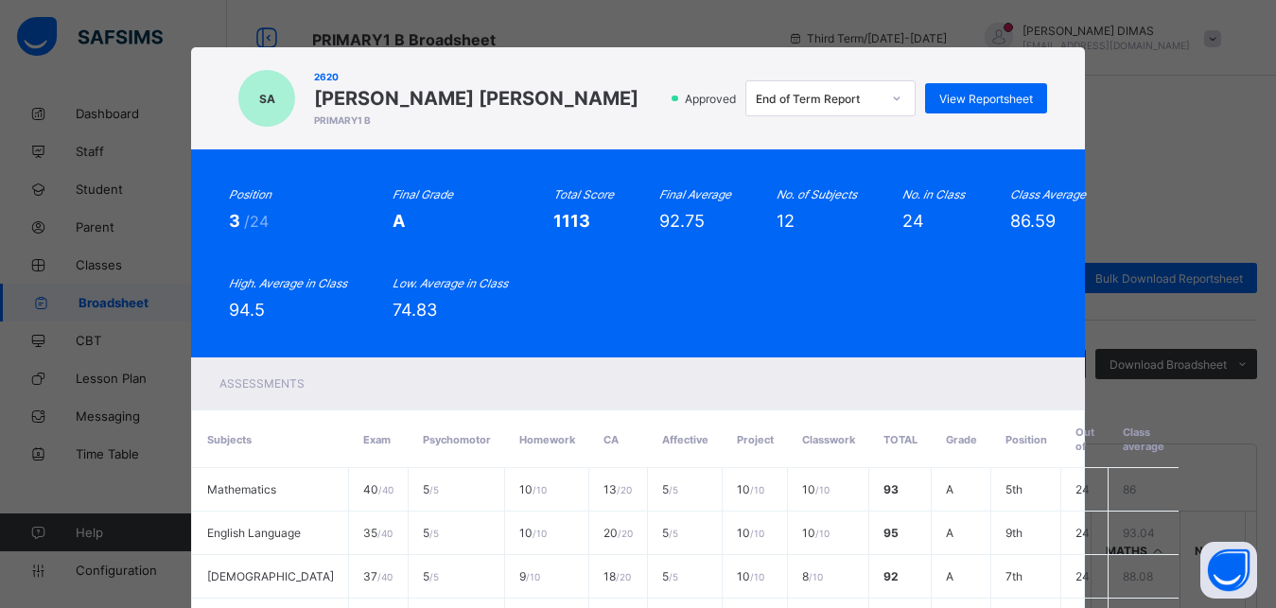
scroll to position [414, 0]
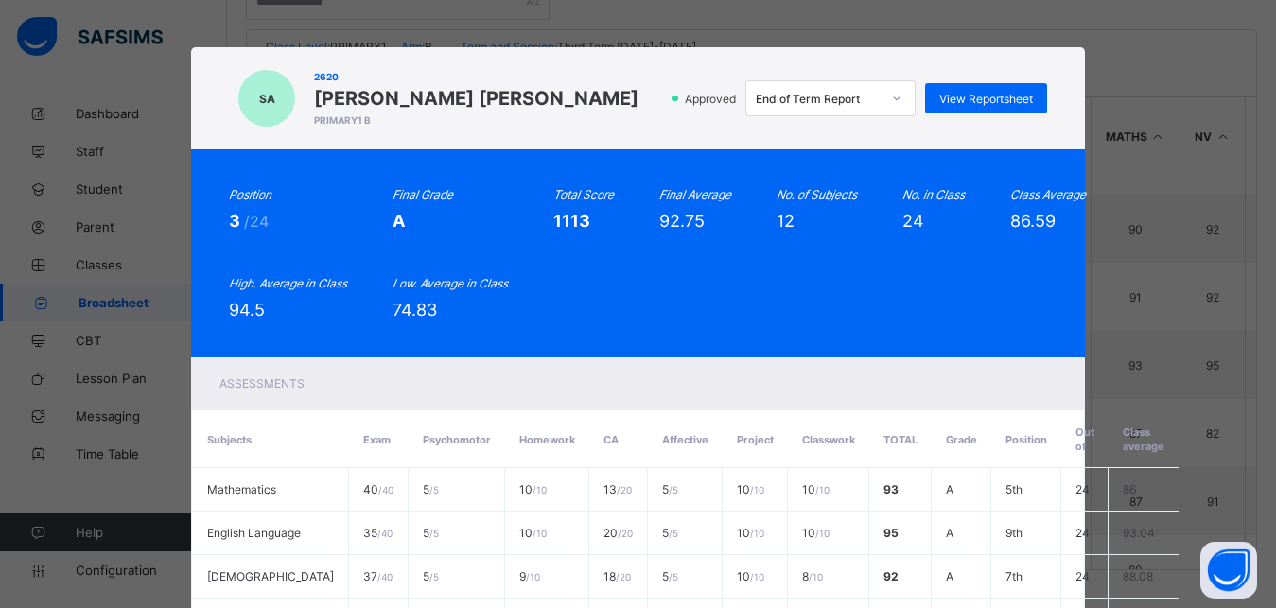
click at [971, 368] on div "Assessments" at bounding box center [637, 384] width 893 height 52
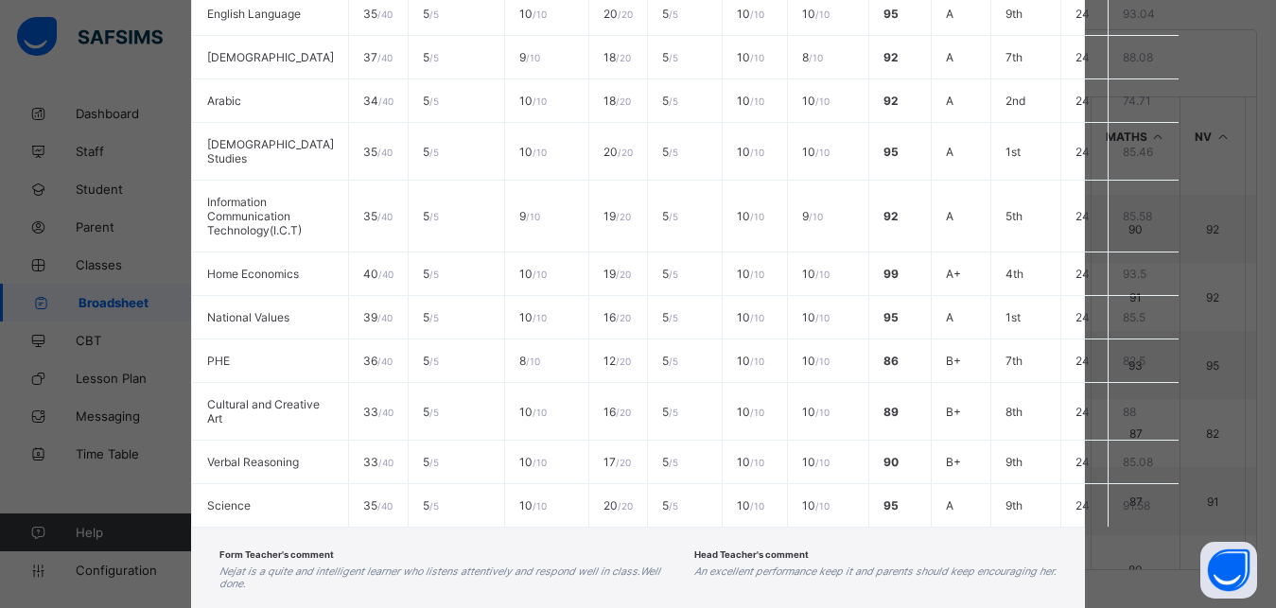
scroll to position [609, 0]
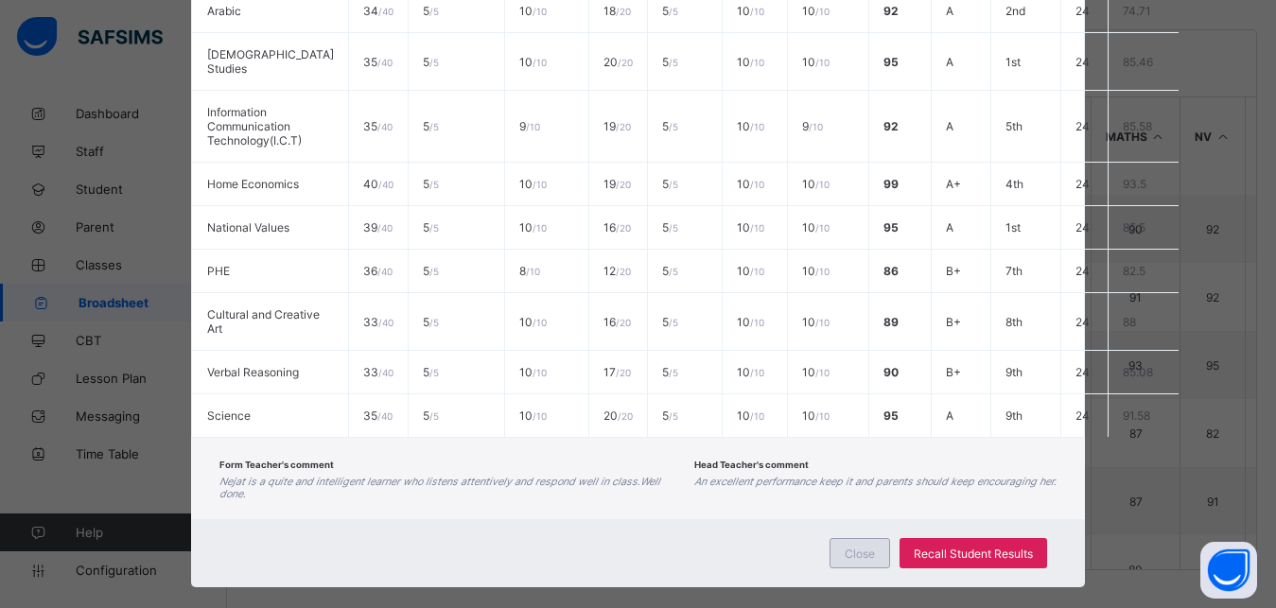
click at [845, 547] on span "Close" at bounding box center [860, 554] width 30 height 14
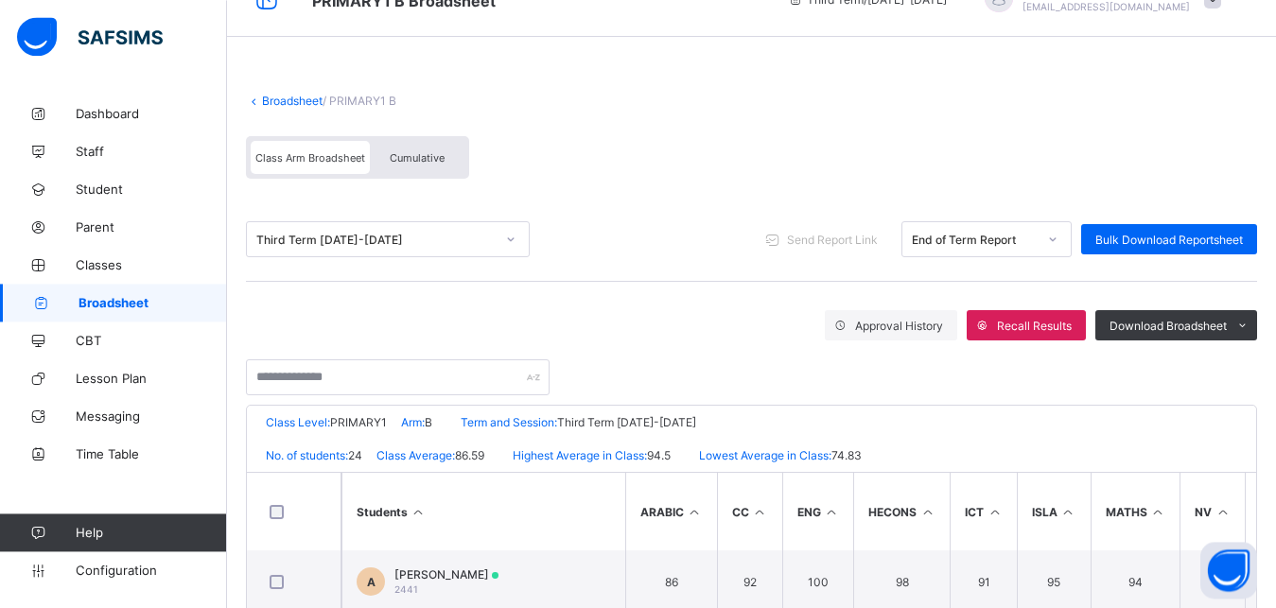
scroll to position [0, 0]
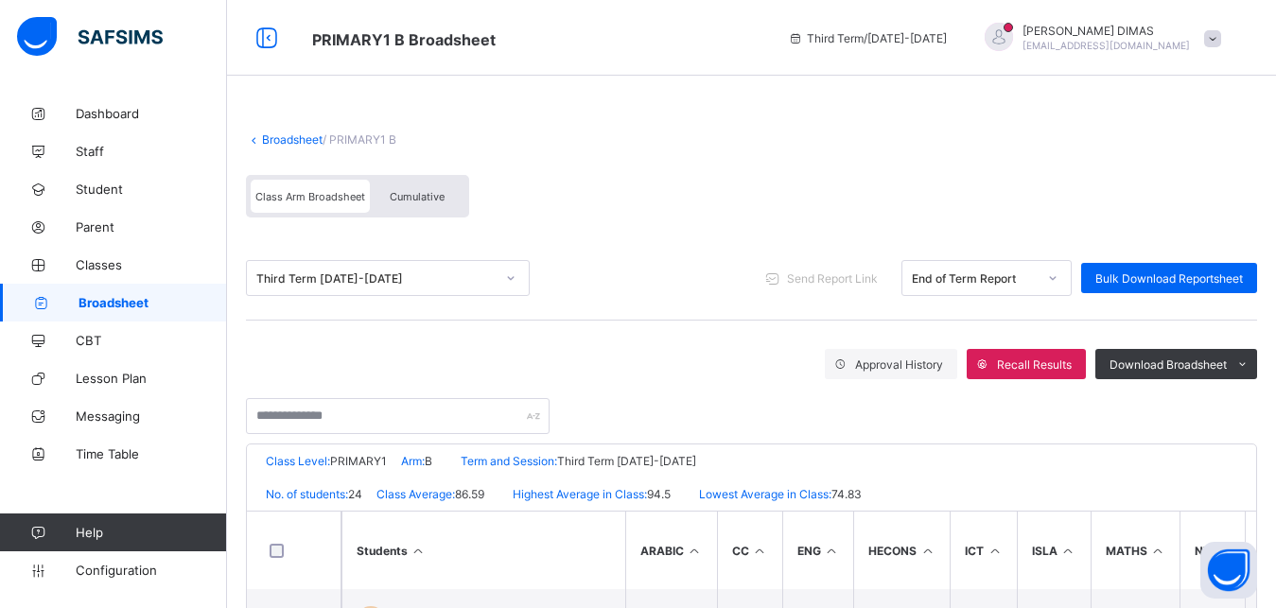
click at [412, 199] on span "Cumulative" at bounding box center [417, 196] width 55 height 13
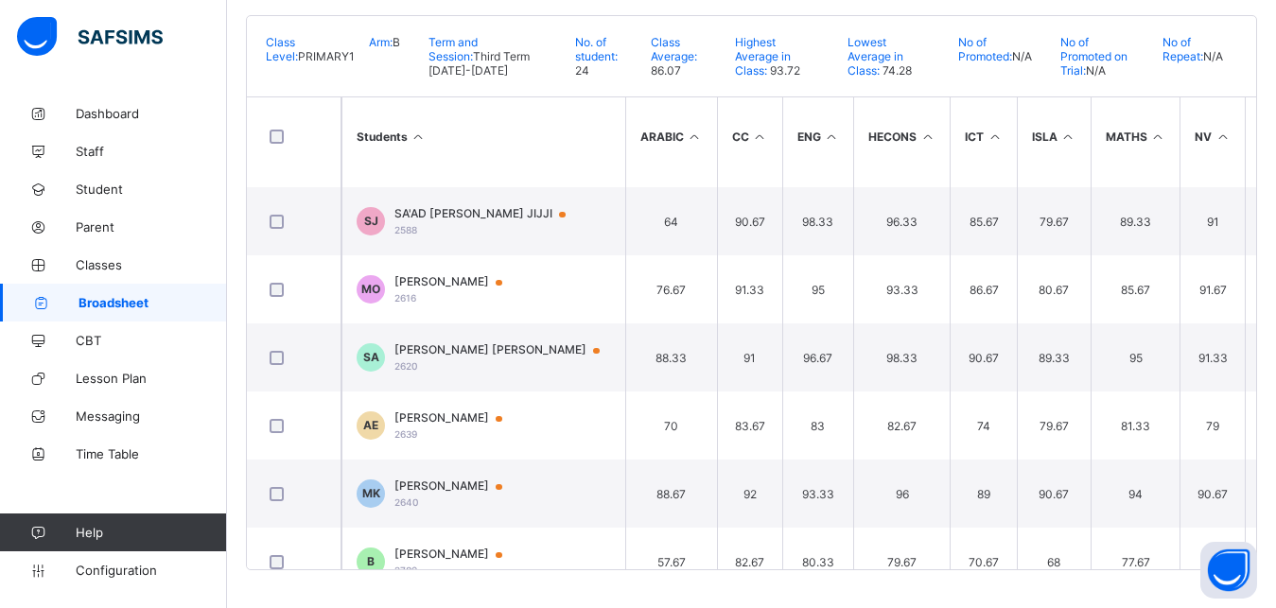
scroll to position [1070, 0]
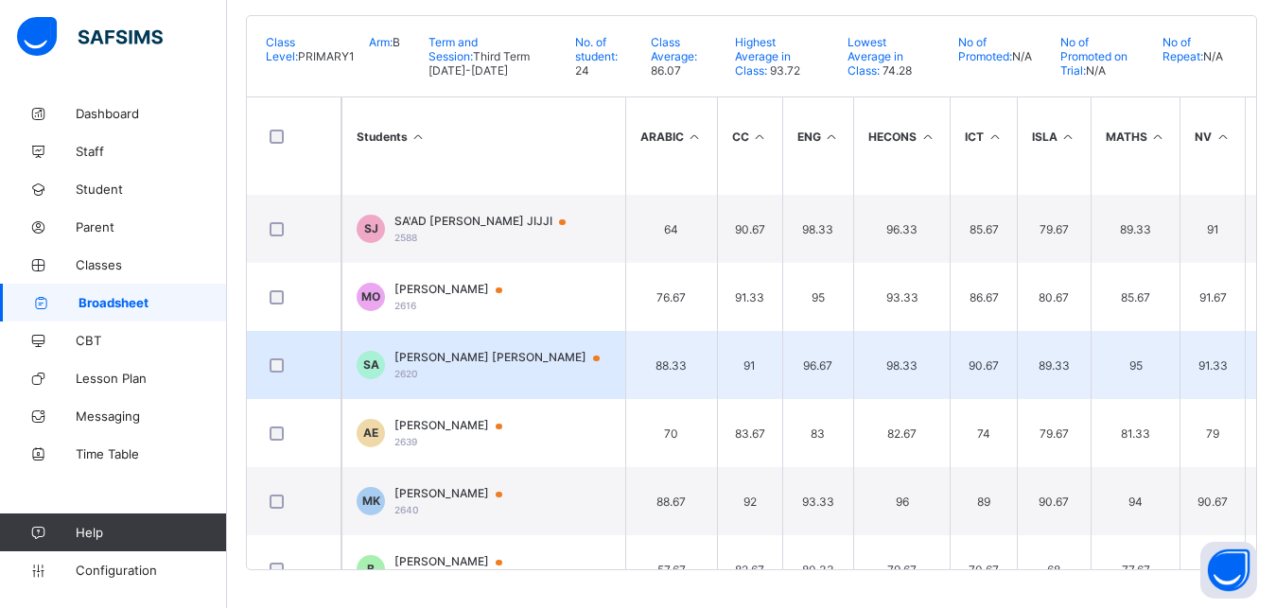
click at [434, 352] on span "[PERSON_NAME] [PERSON_NAME]" at bounding box center [505, 357] width 223 height 15
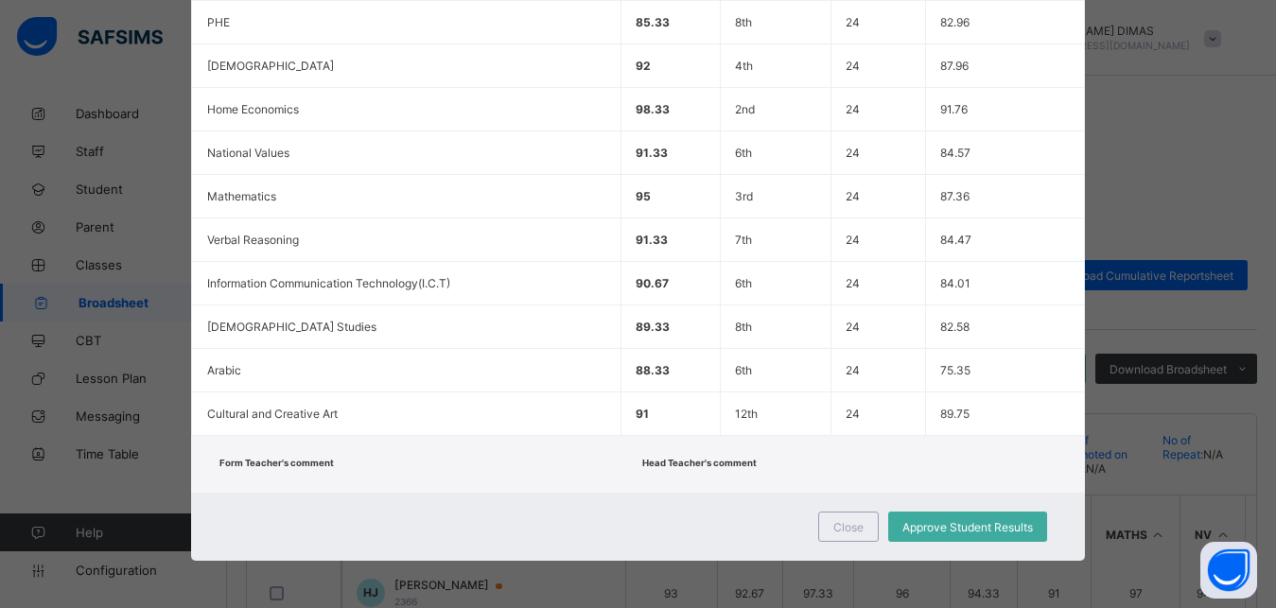
scroll to position [176, 0]
click at [693, 520] on div "Close Approve Student Results" at bounding box center [637, 527] width 893 height 68
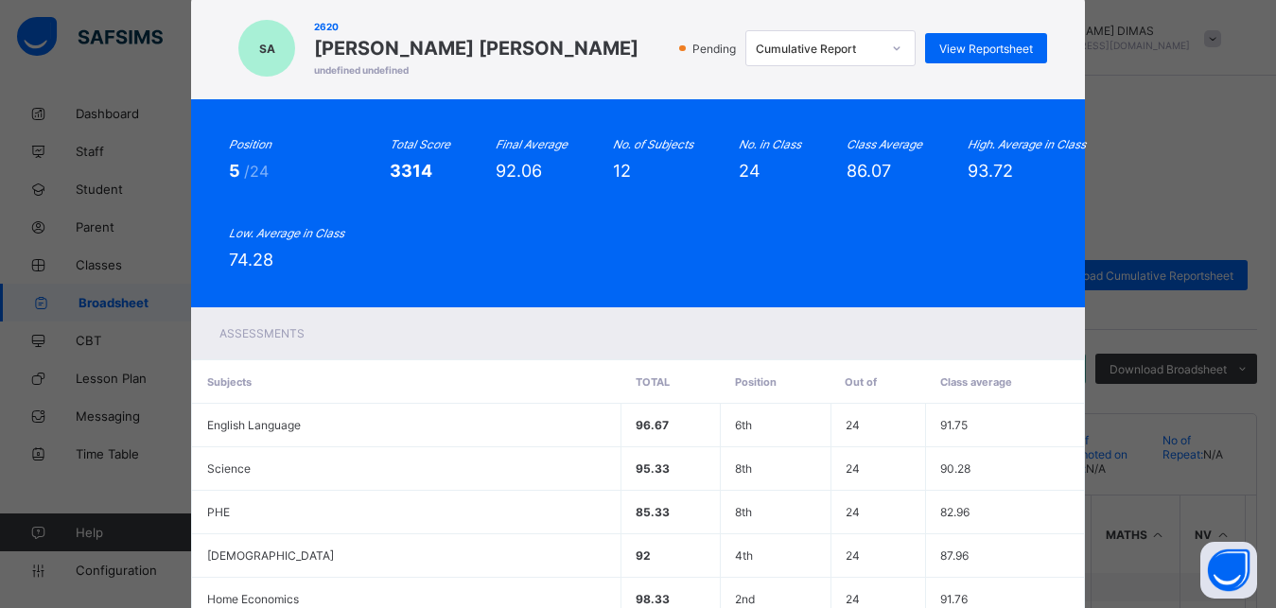
scroll to position [0, 0]
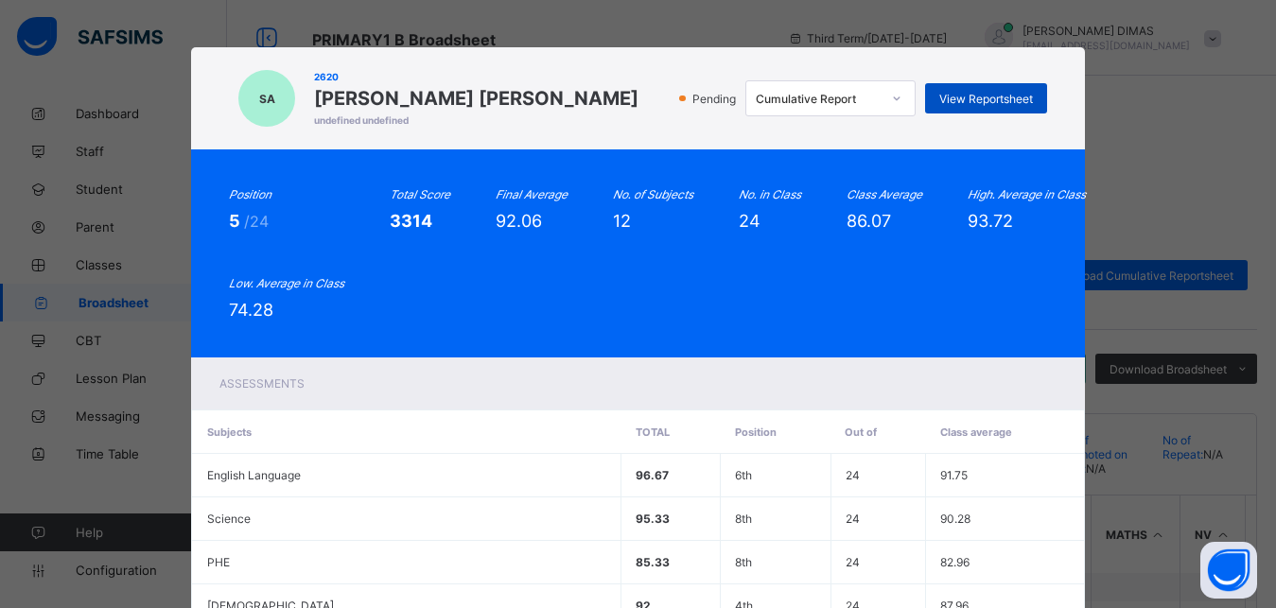
click at [975, 90] on div "View Reportsheet" at bounding box center [986, 98] width 122 height 30
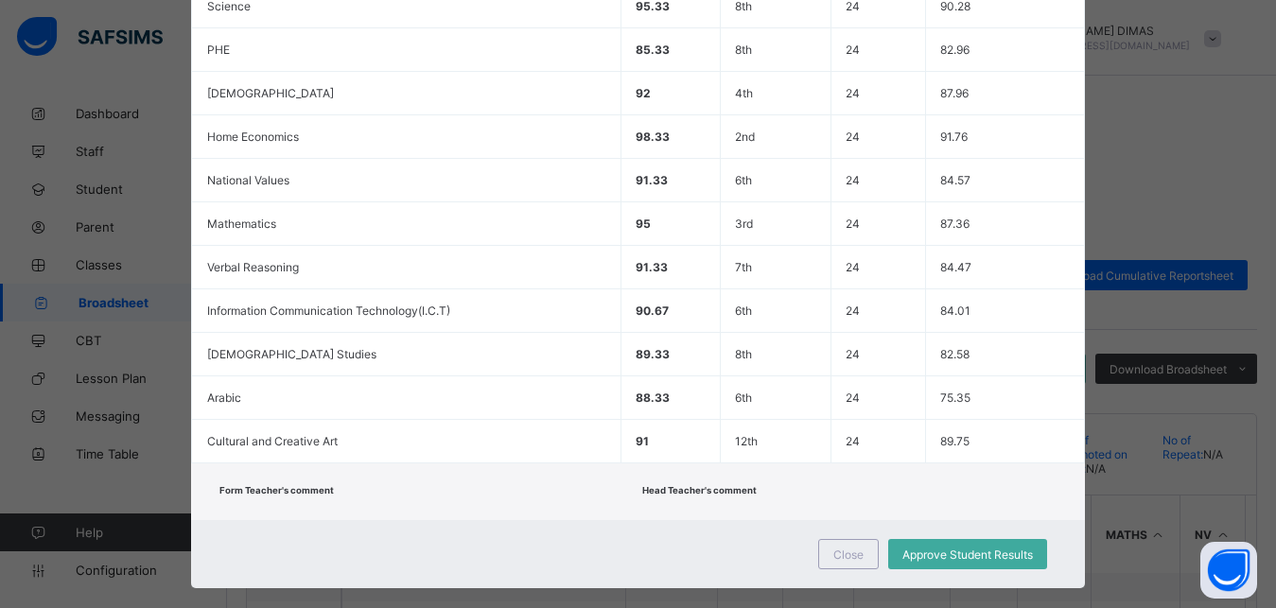
scroll to position [540, 0]
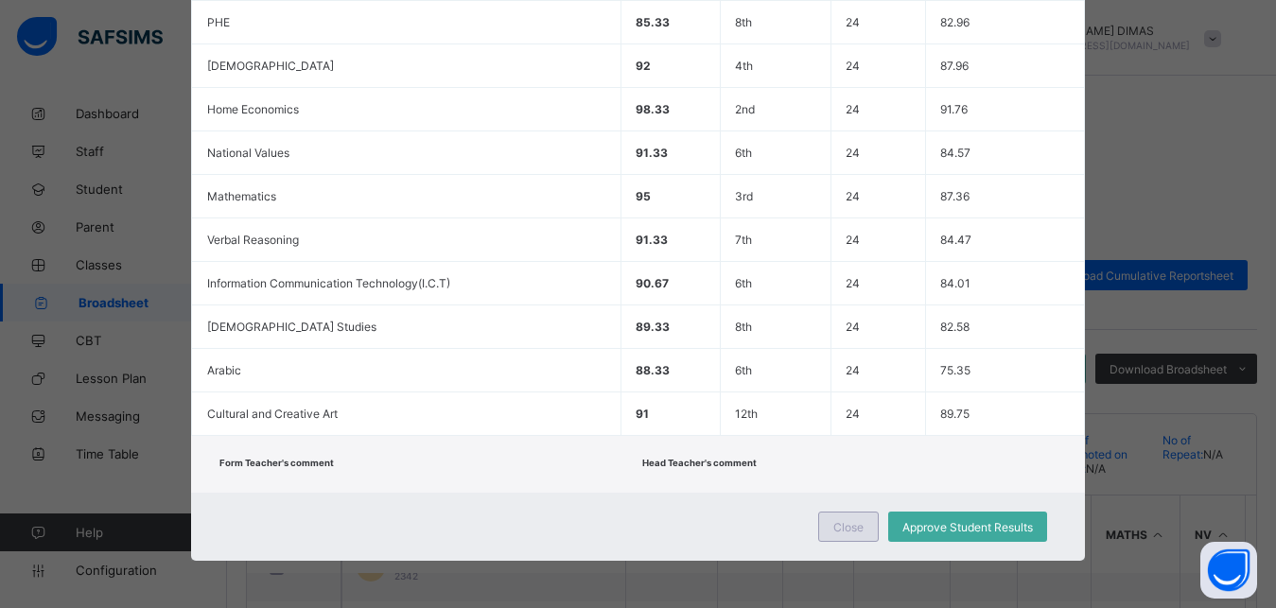
click at [843, 526] on span "Close" at bounding box center [848, 527] width 30 height 14
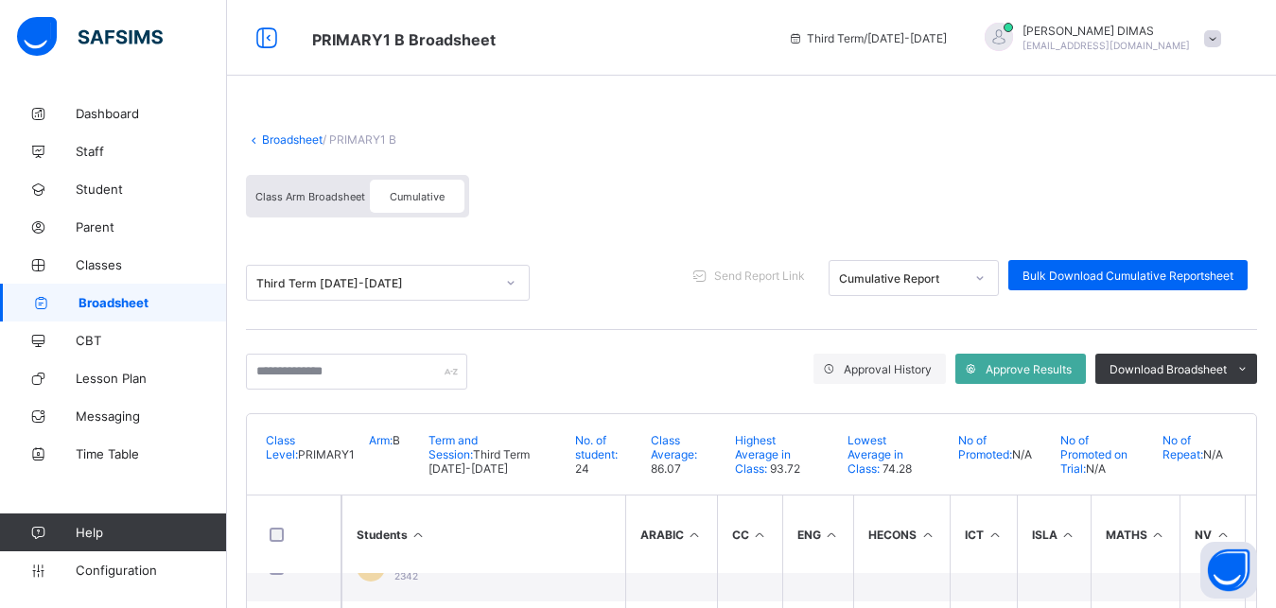
click at [512, 287] on icon at bounding box center [510, 282] width 11 height 19
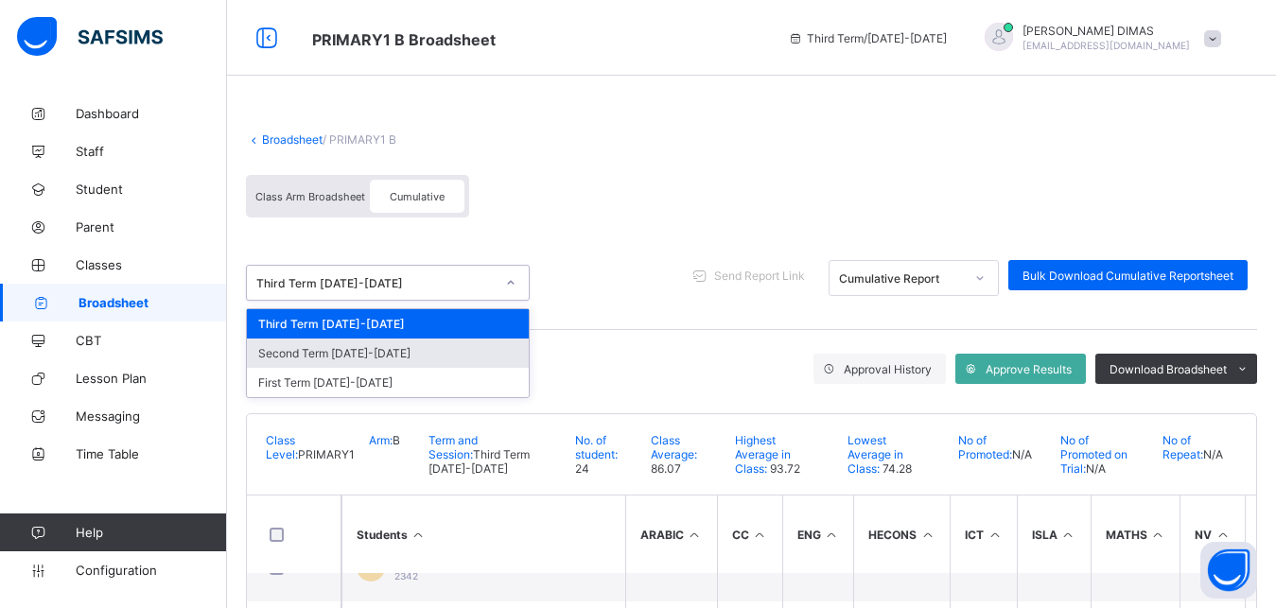
click at [393, 350] on div "Second Term 2024-2025" at bounding box center [388, 353] width 282 height 29
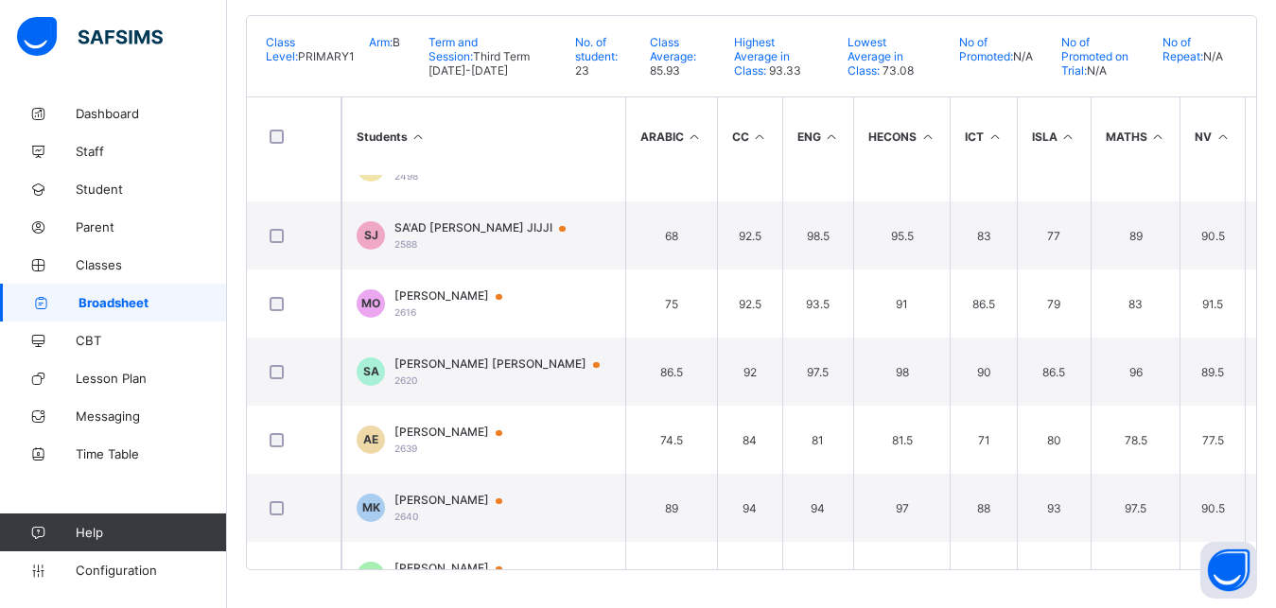
scroll to position [1077, 0]
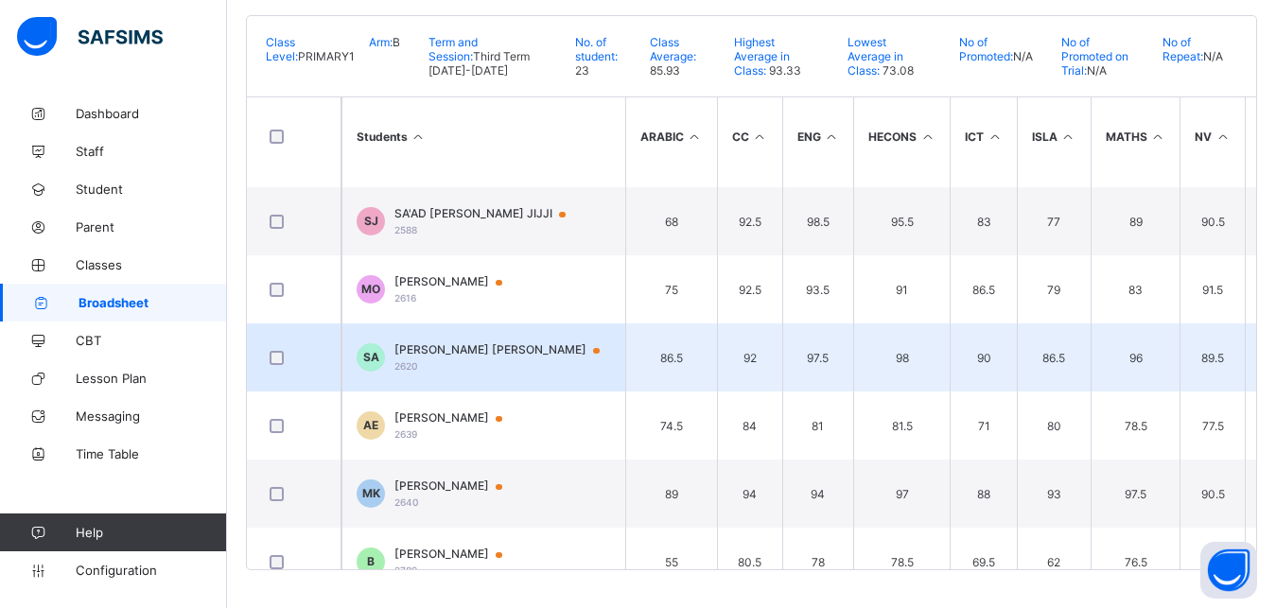
click at [435, 344] on span "[PERSON_NAME] [PERSON_NAME]" at bounding box center [505, 349] width 223 height 15
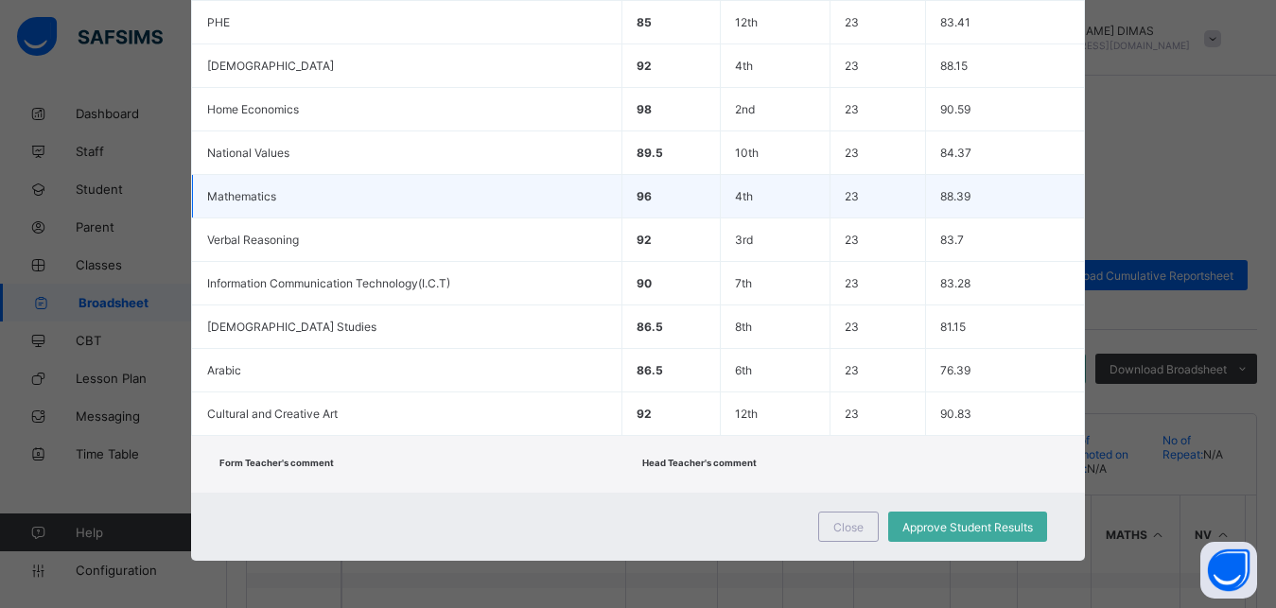
scroll to position [269, 0]
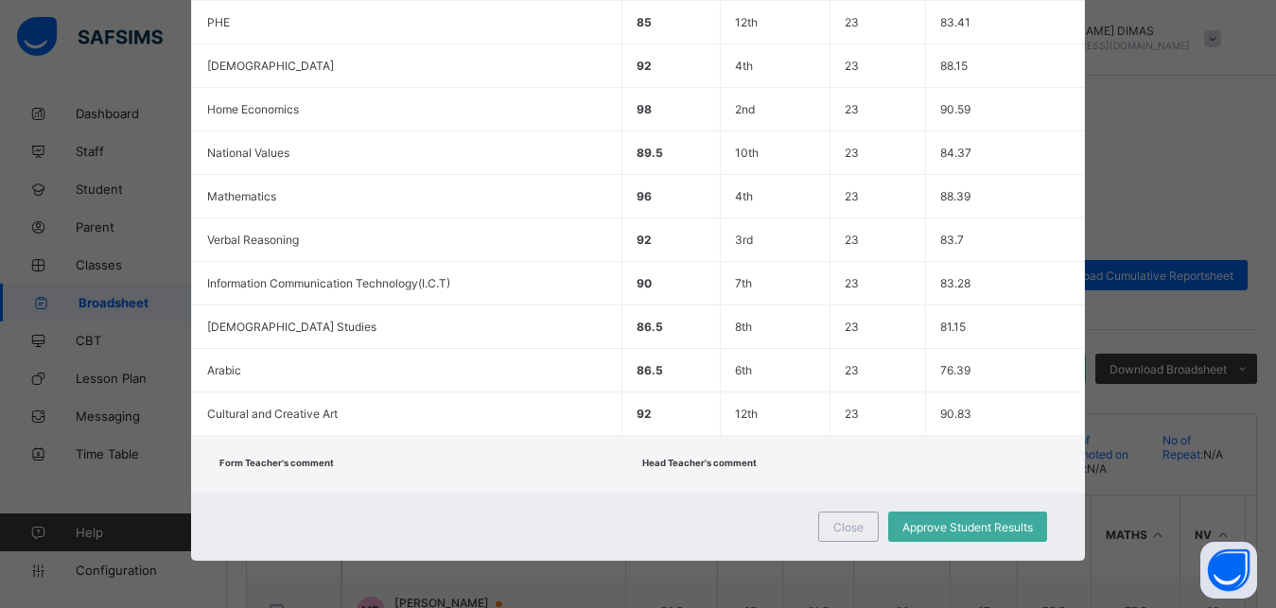
click at [503, 464] on div "Form Teacher's comment" at bounding box center [425, 464] width 413 height 19
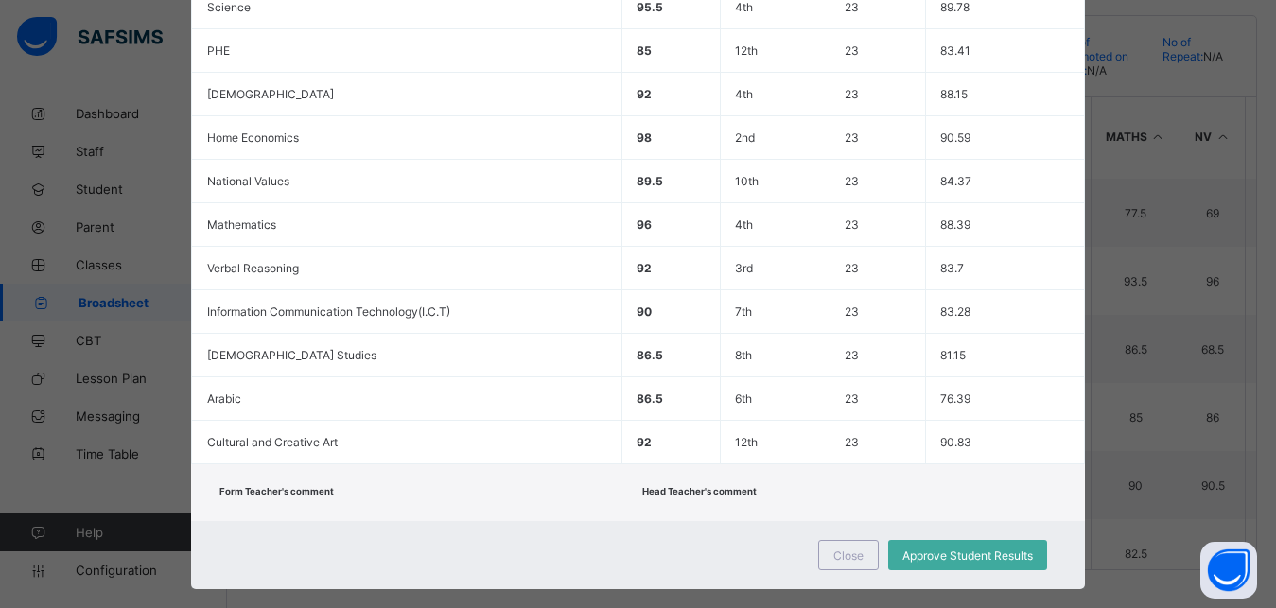
scroll to position [540, 0]
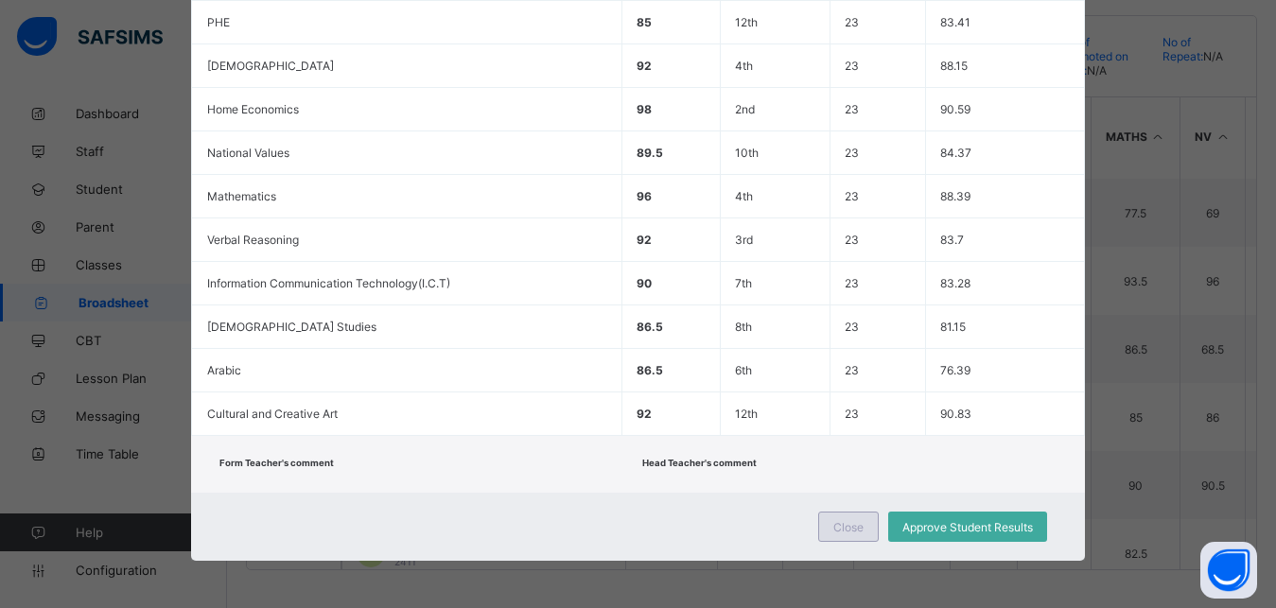
click at [835, 530] on span "Close" at bounding box center [848, 527] width 30 height 14
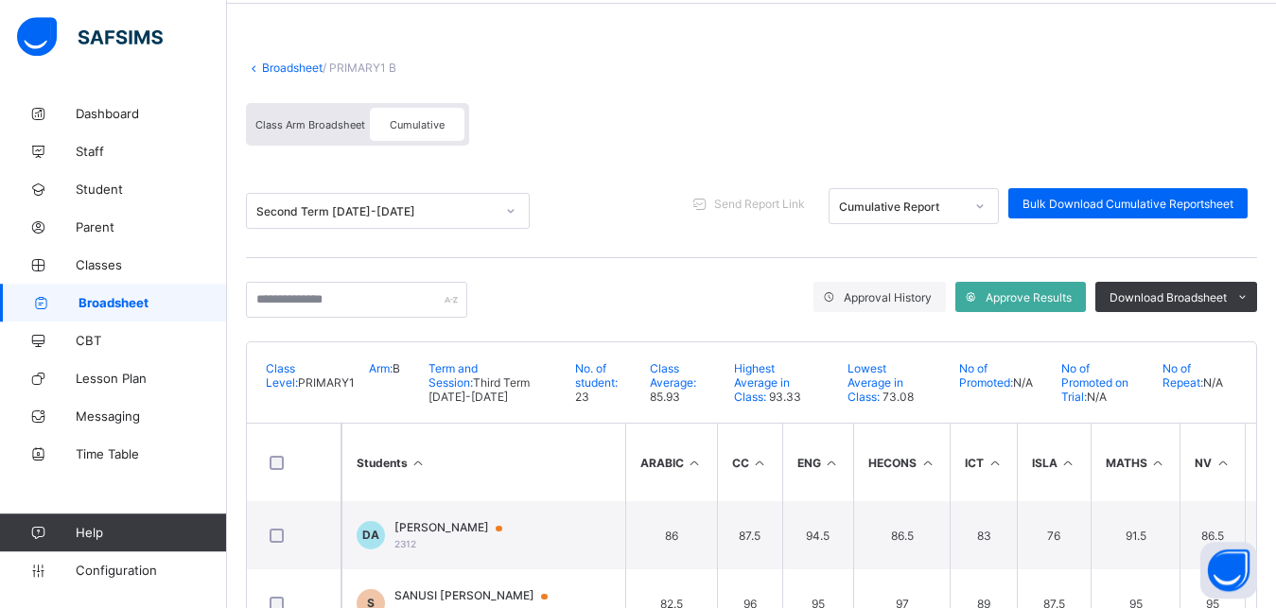
scroll to position [0, 0]
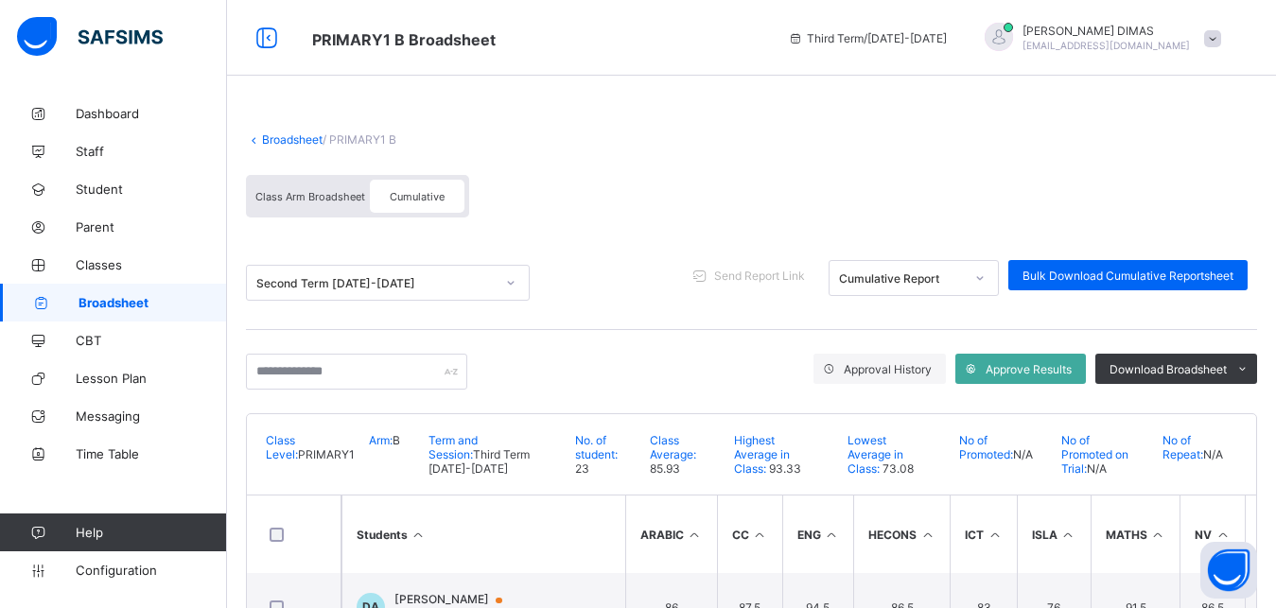
click at [299, 189] on div "Class Arm Broadsheet" at bounding box center [310, 196] width 119 height 33
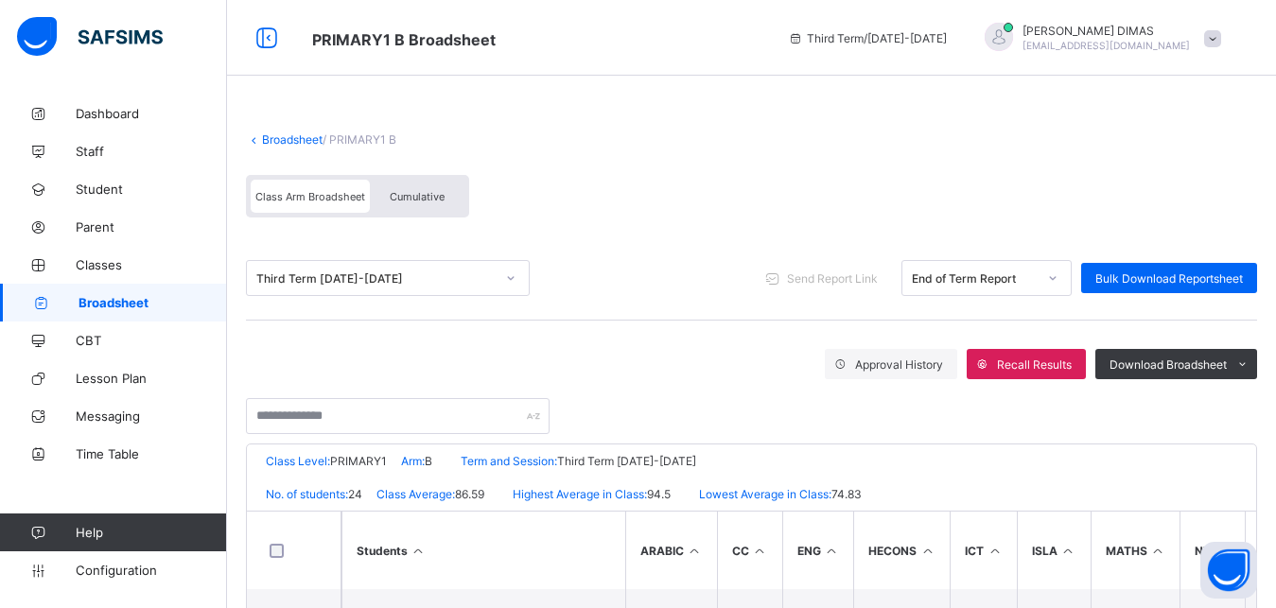
click at [511, 276] on icon at bounding box center [510, 278] width 11 height 19
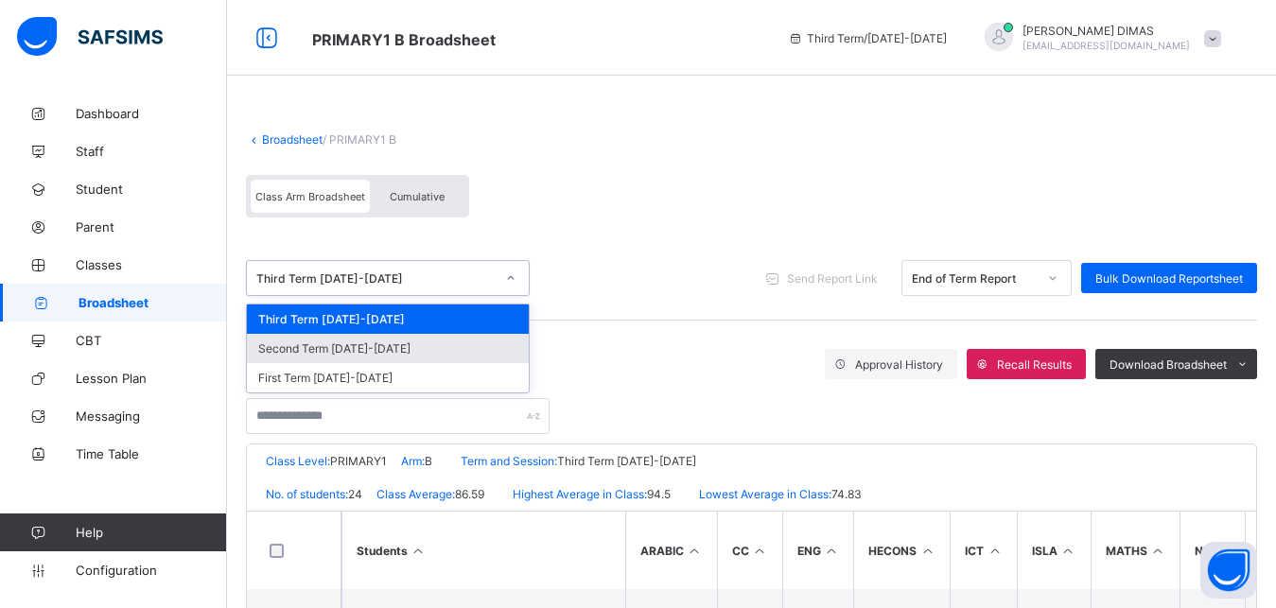
click at [322, 347] on div "Second Term 2024-2025" at bounding box center [388, 348] width 282 height 29
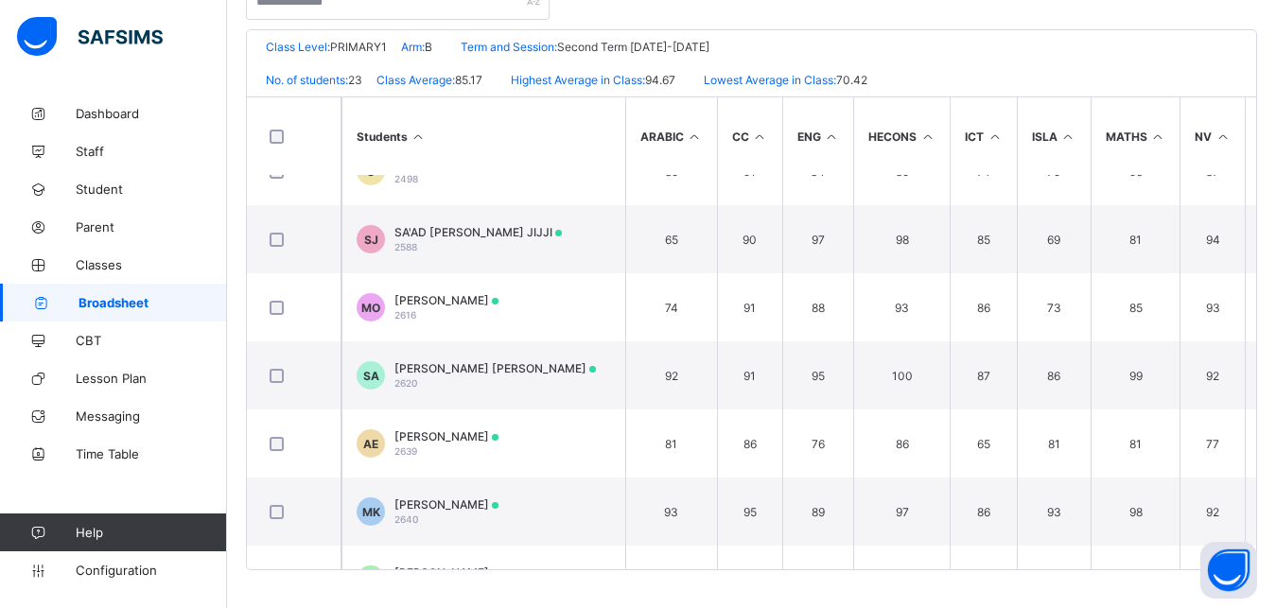
scroll to position [1081, 0]
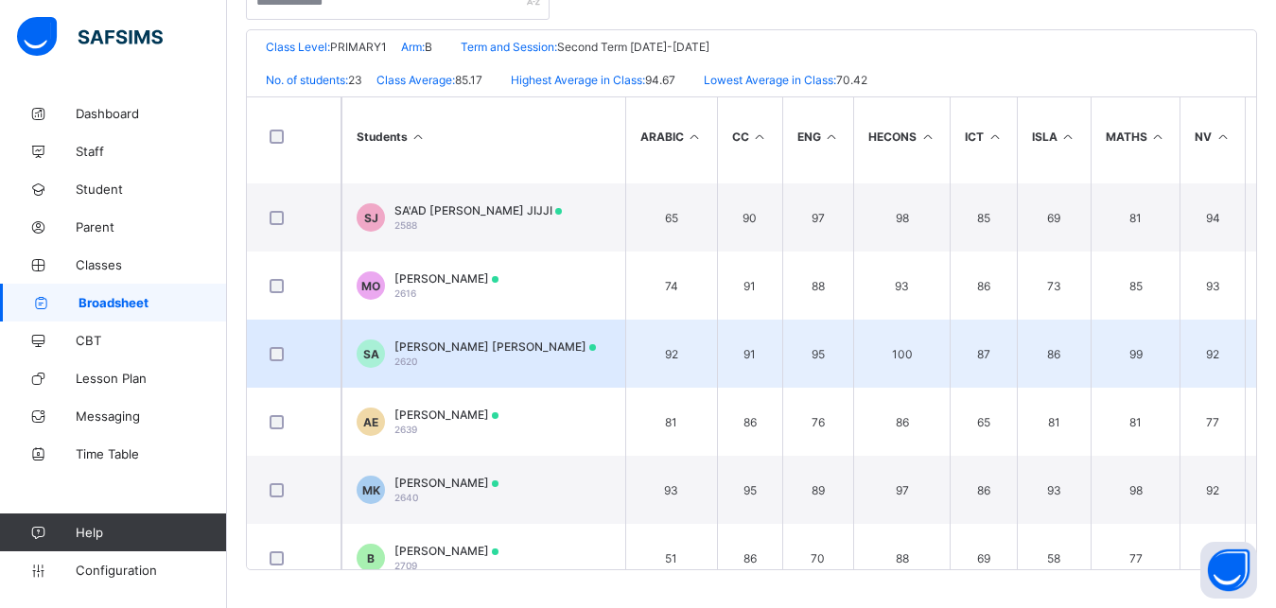
click at [468, 341] on span "[PERSON_NAME] [PERSON_NAME]" at bounding box center [494, 347] width 201 height 14
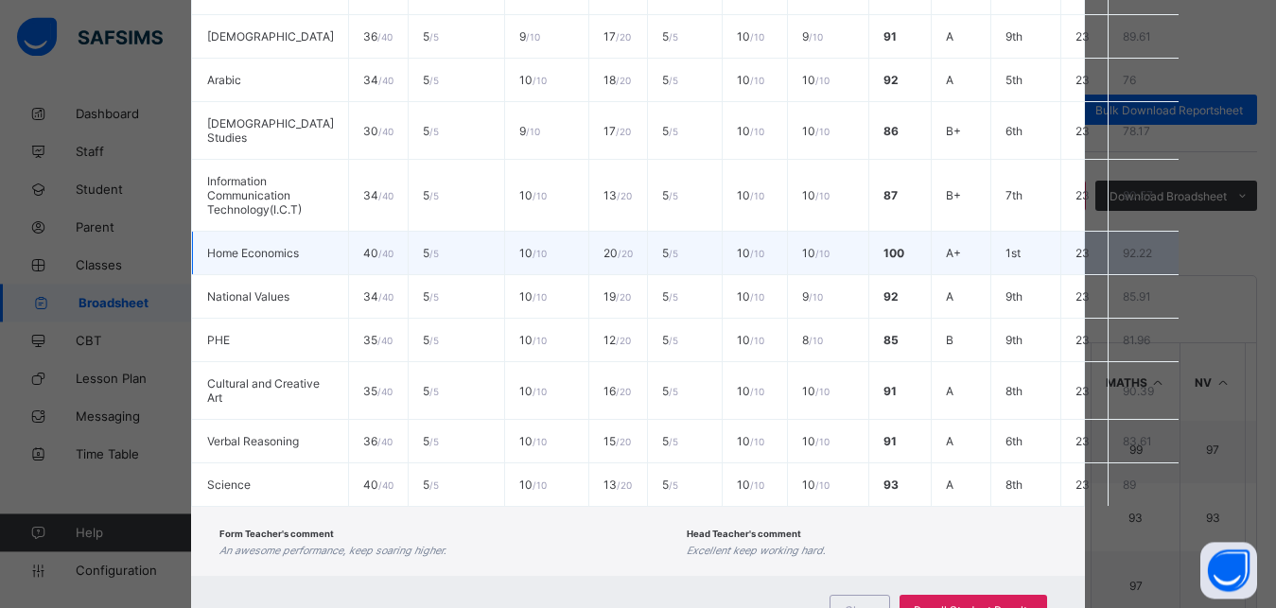
scroll to position [782, 0]
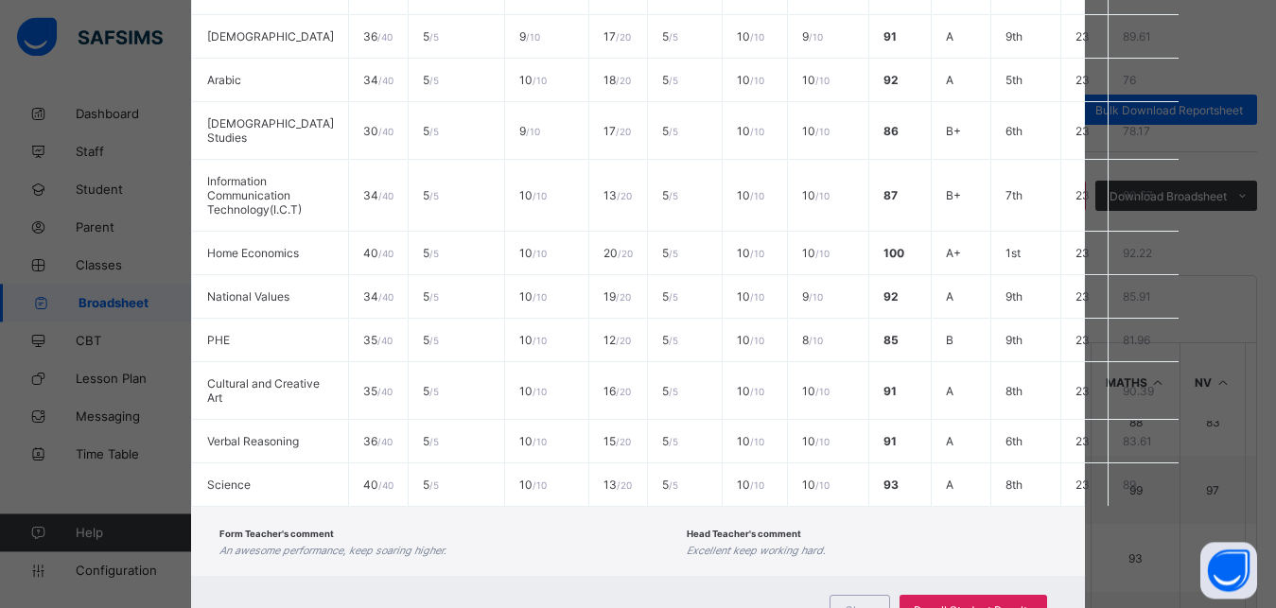
click at [525, 545] on span "An awesome performance, keep soaring higher." at bounding box center [448, 551] width 458 height 12
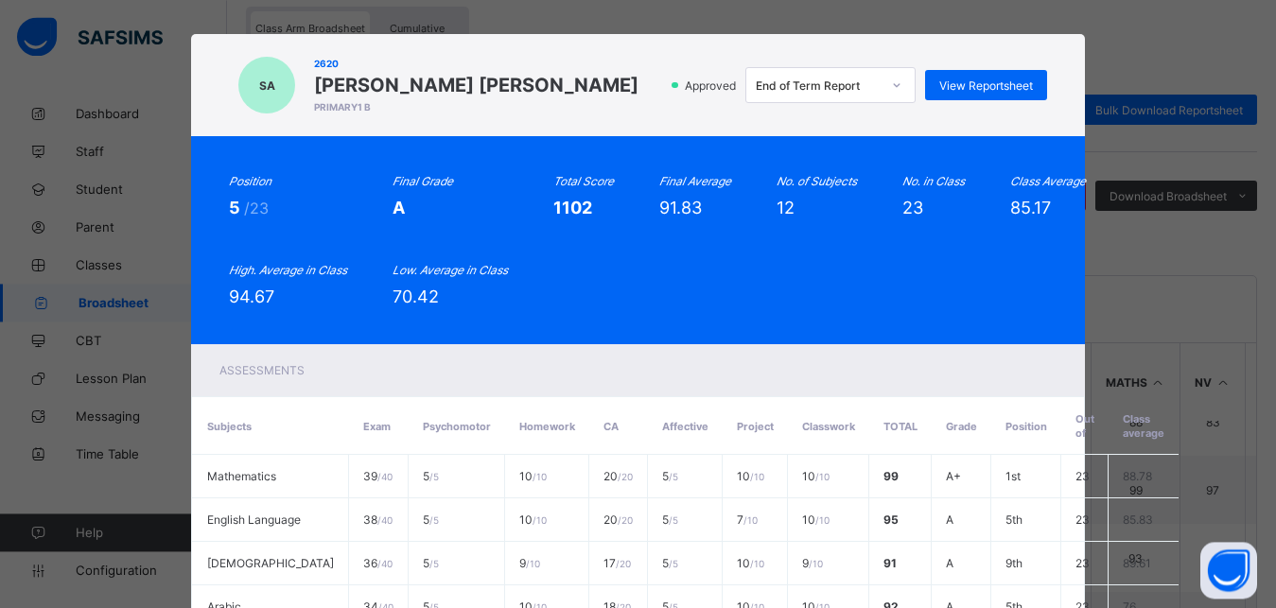
scroll to position [0, 0]
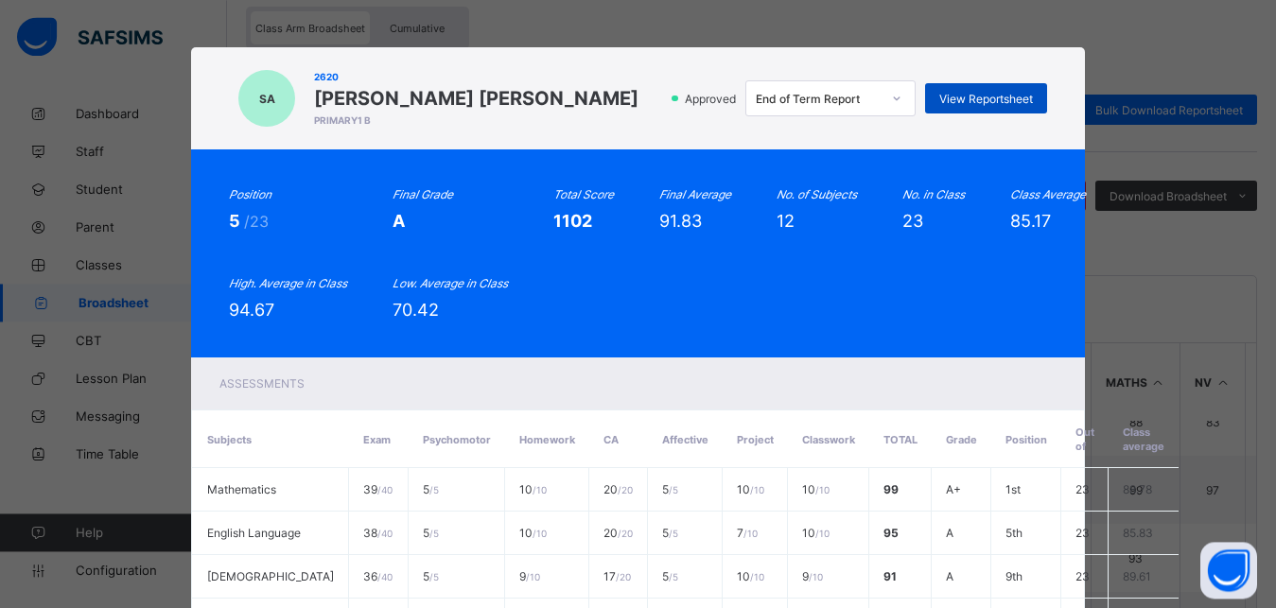
click at [989, 91] on div "View Reportsheet" at bounding box center [986, 98] width 122 height 30
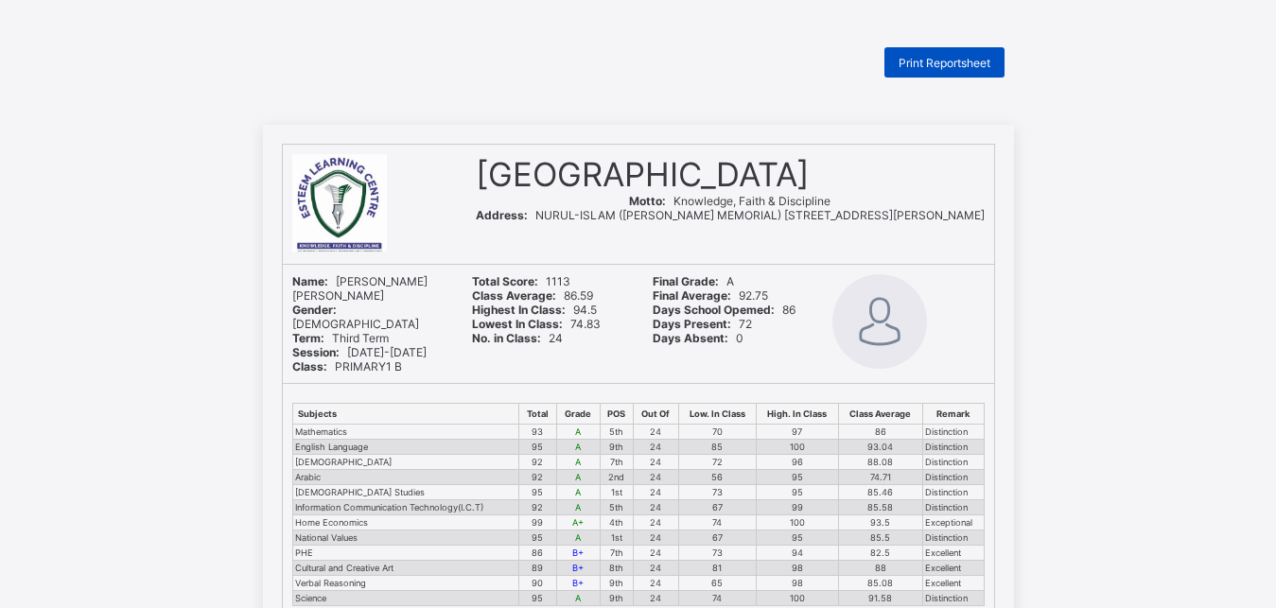
click at [937, 63] on span "Print Reportsheet" at bounding box center [945, 63] width 92 height 14
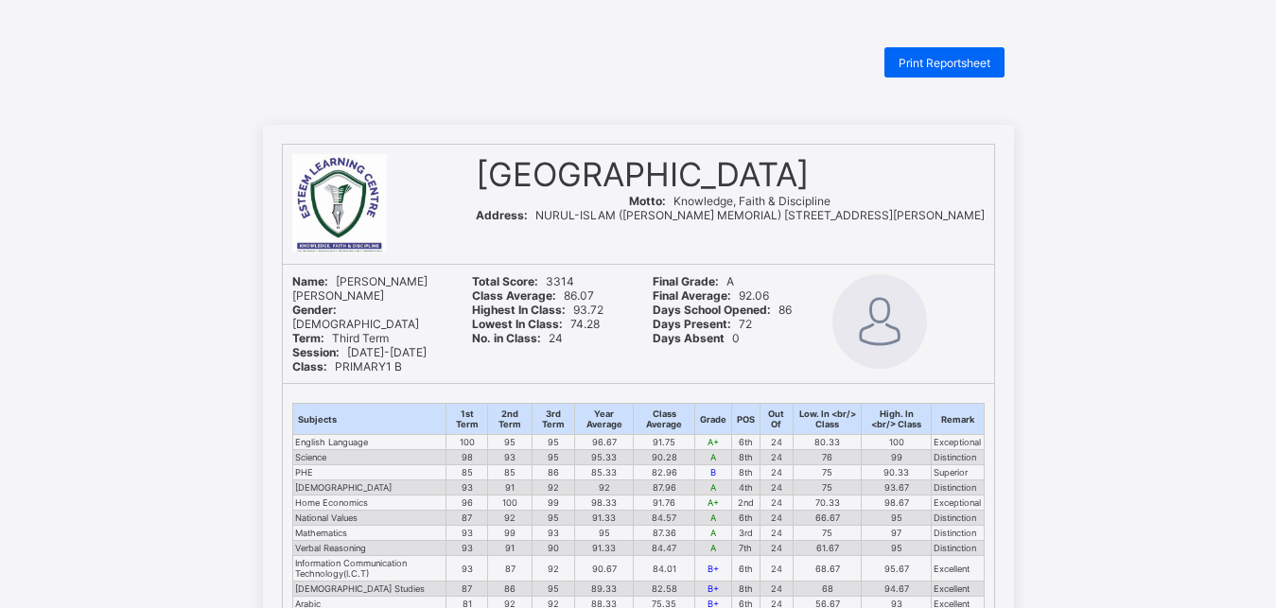
click at [941, 61] on span "Print Reportsheet" at bounding box center [945, 63] width 92 height 14
